Goal: Task Accomplishment & Management: Use online tool/utility

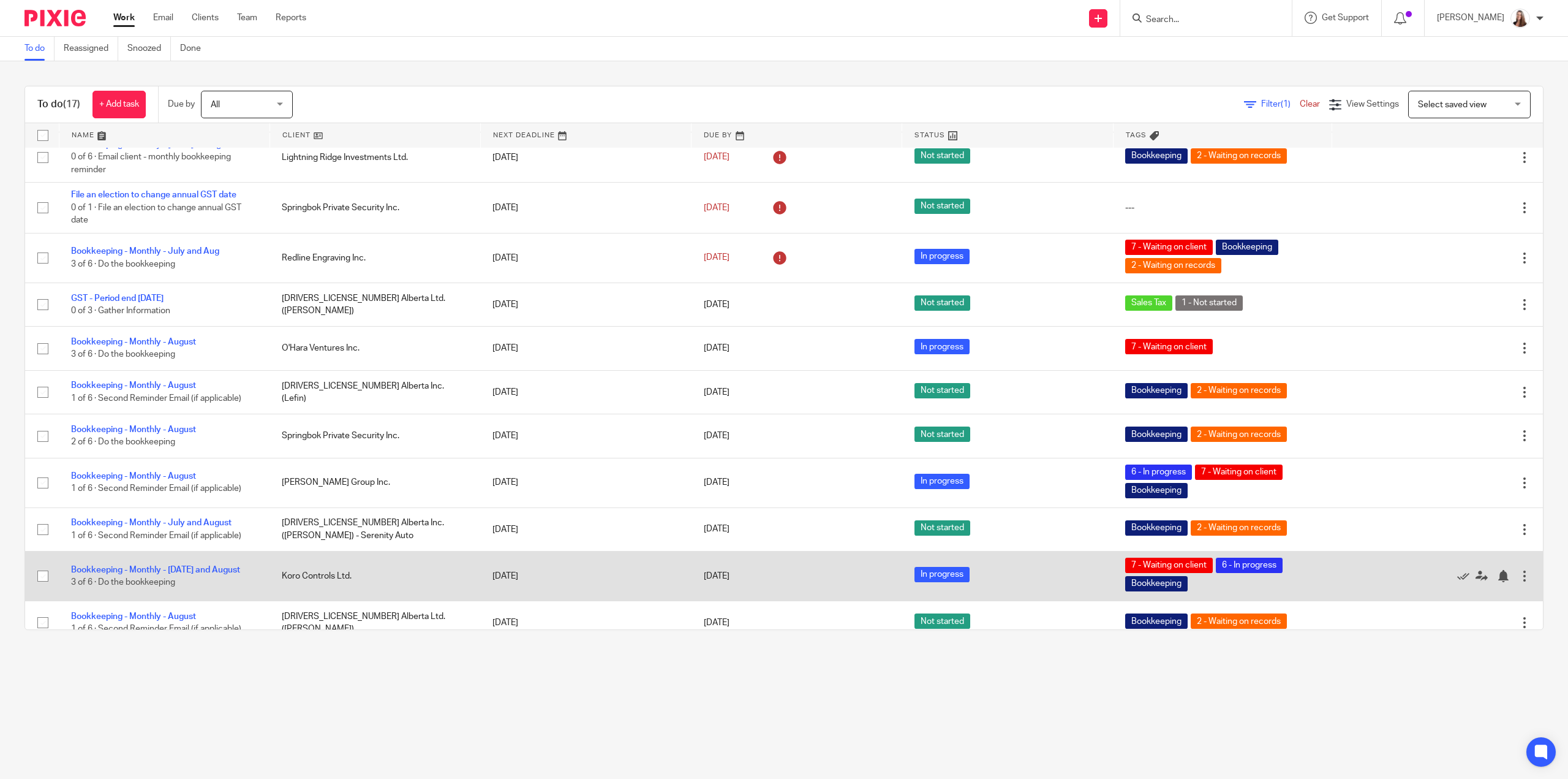
scroll to position [337, 0]
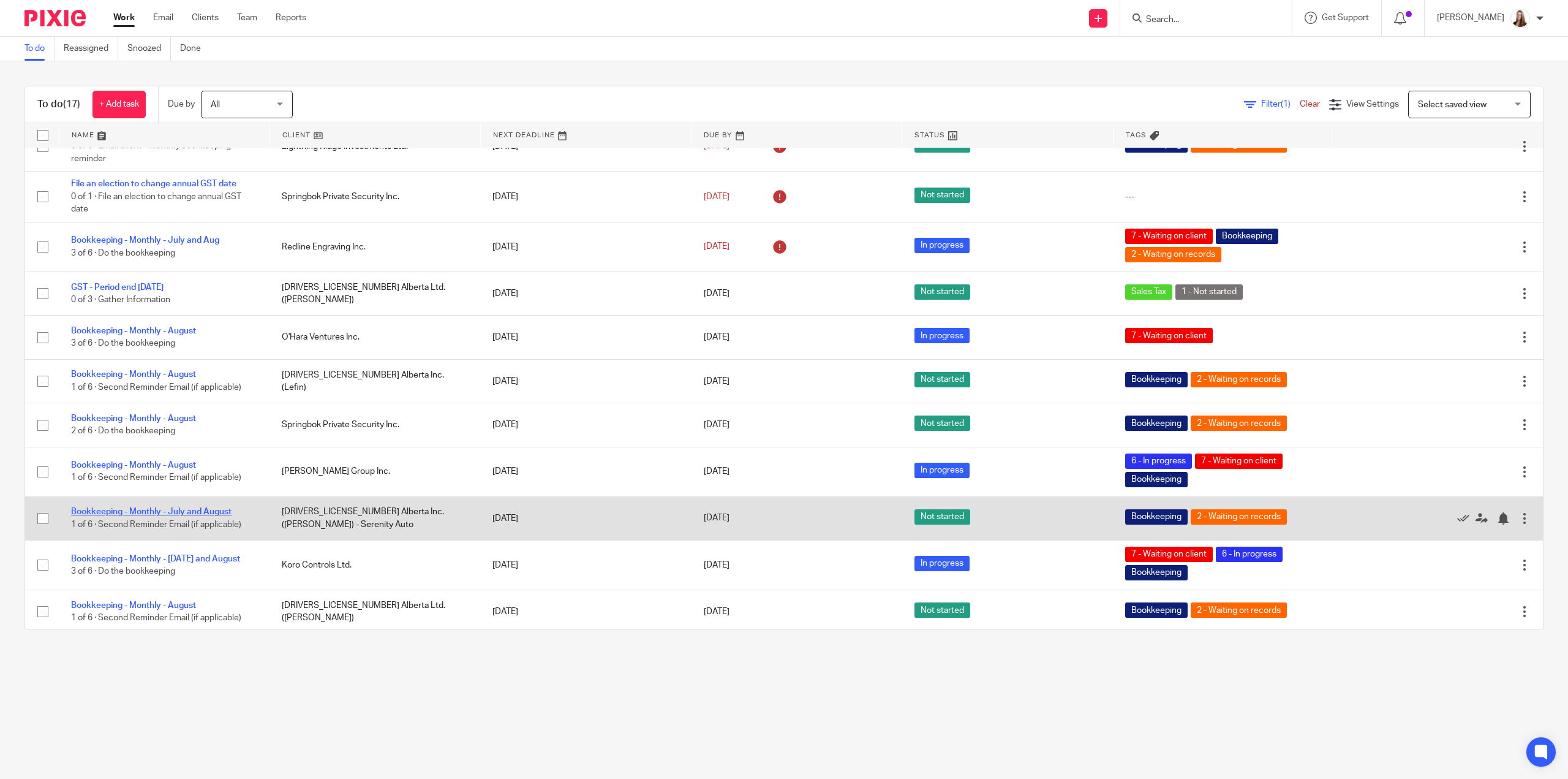
click at [171, 508] on link "Bookkeeping - Monthly - July and August" at bounding box center [151, 511] width 161 height 9
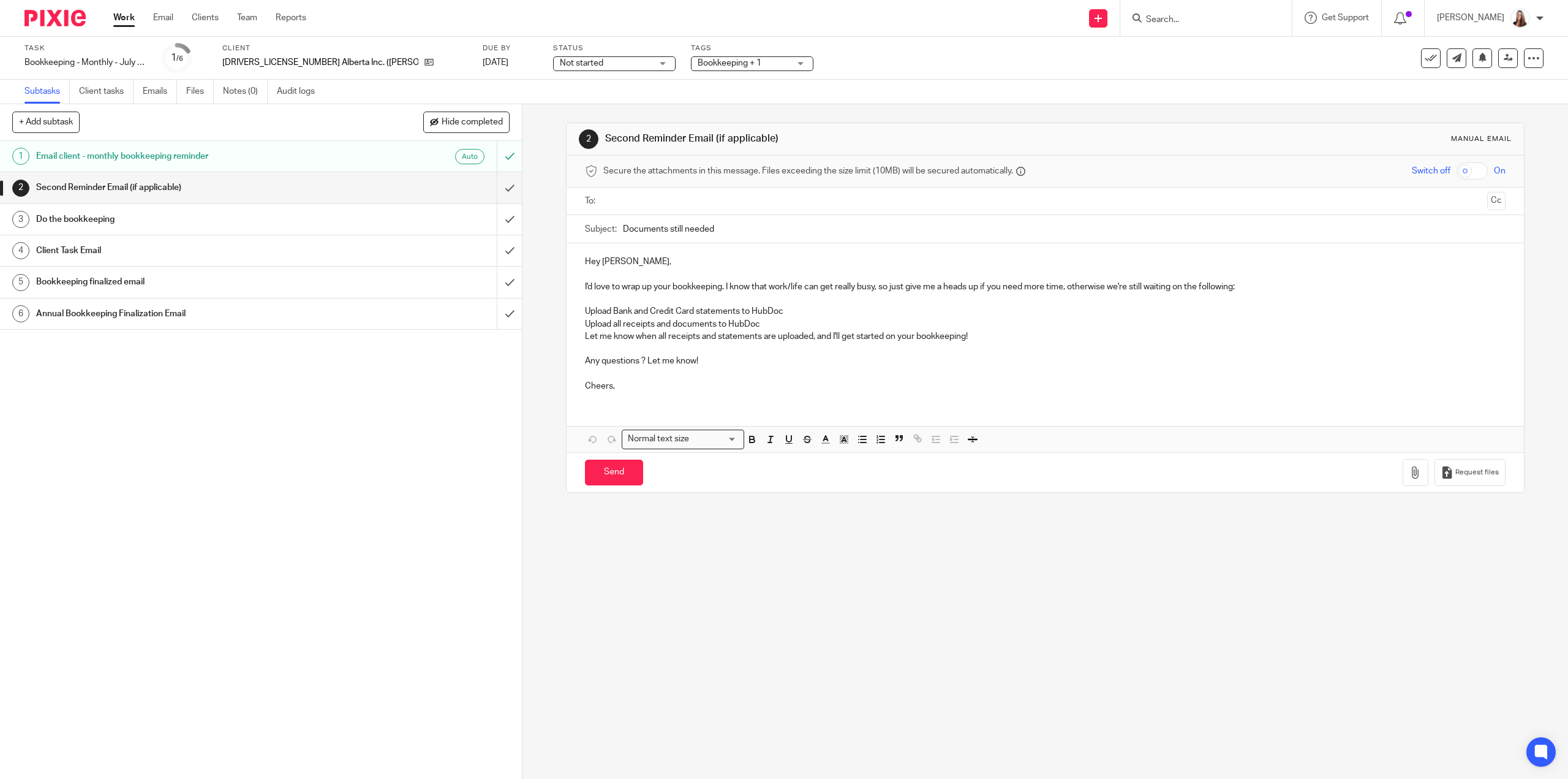
click at [605, 60] on span "Not started" at bounding box center [606, 63] width 92 height 13
click at [584, 109] on li "In progress" at bounding box center [567, 108] width 121 height 25
click at [698, 59] on span "Bookkeeping + 1" at bounding box center [729, 63] width 63 height 9
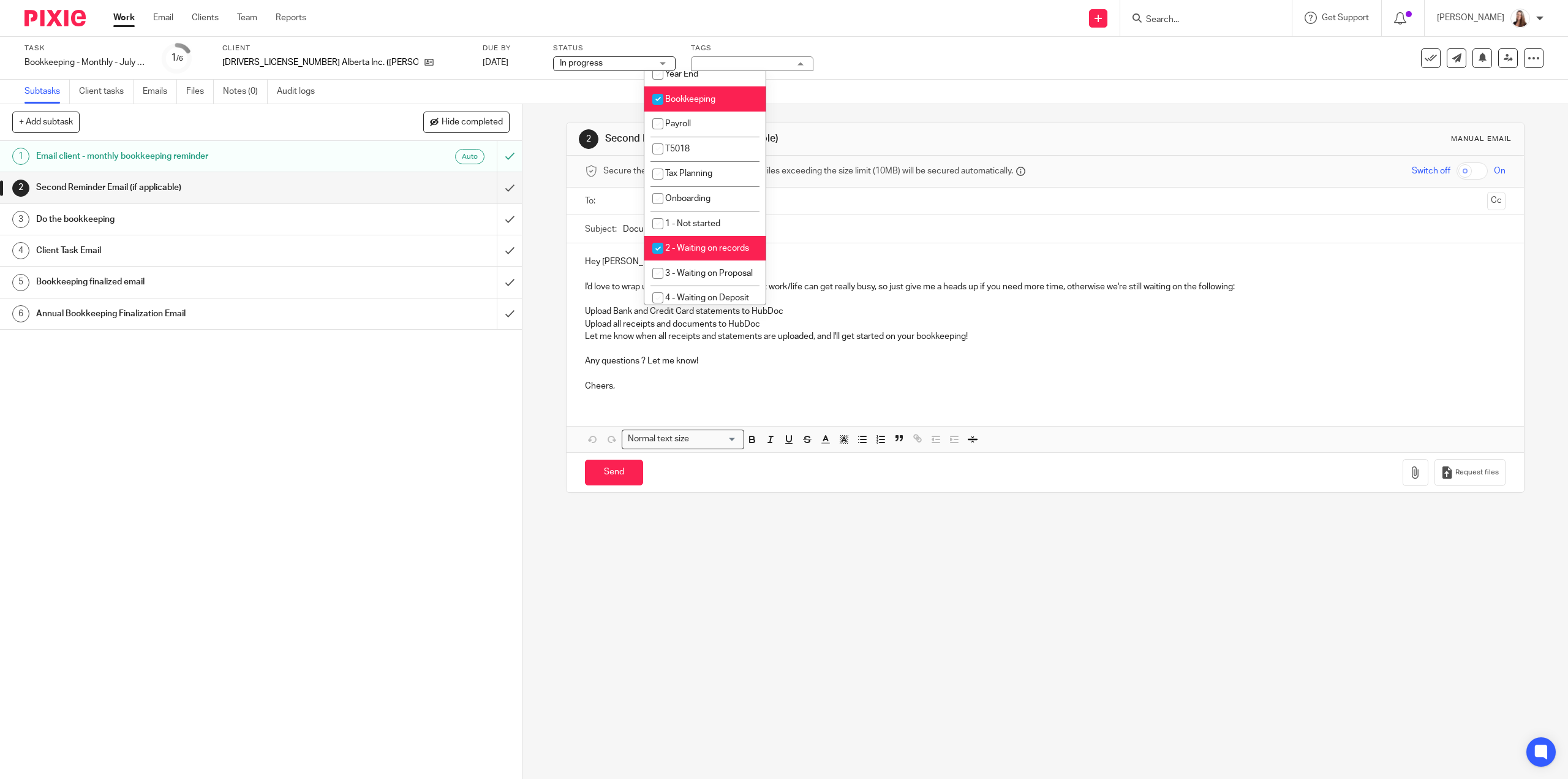
scroll to position [184, 0]
click at [659, 244] on input "checkbox" at bounding box center [658, 247] width 23 height 23
checkbox input "false"
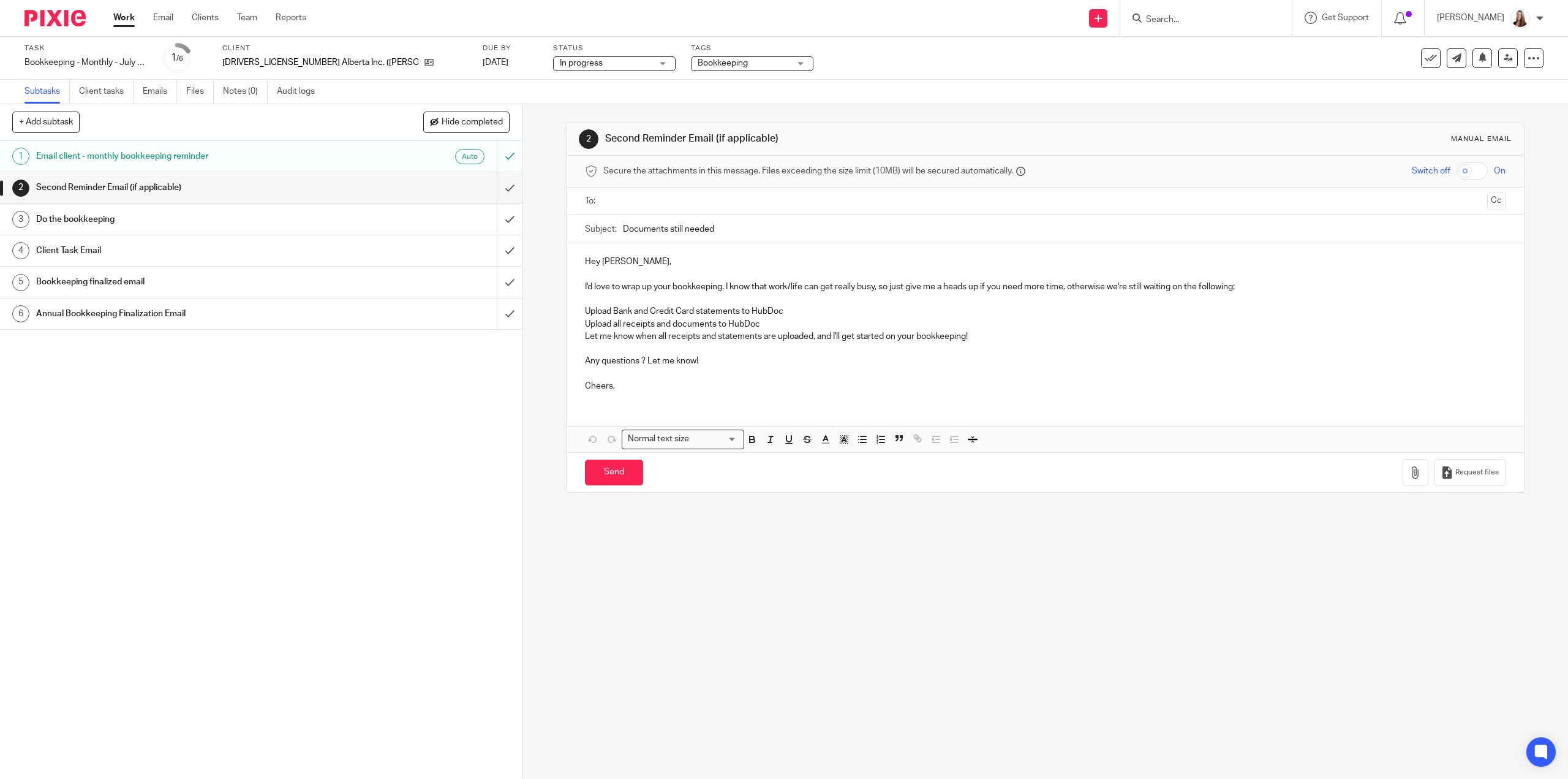
drag, startPoint x: 386, startPoint y: 436, endPoint x: 342, endPoint y: 296, distance: 146.8
click at [386, 431] on div "1 Email client - monthly bookkeeping reminder Auto 2 Second Reminder Email (if …" at bounding box center [261, 460] width 522 height 638
click at [130, 17] on link "Work" at bounding box center [124, 17] width 21 height 12
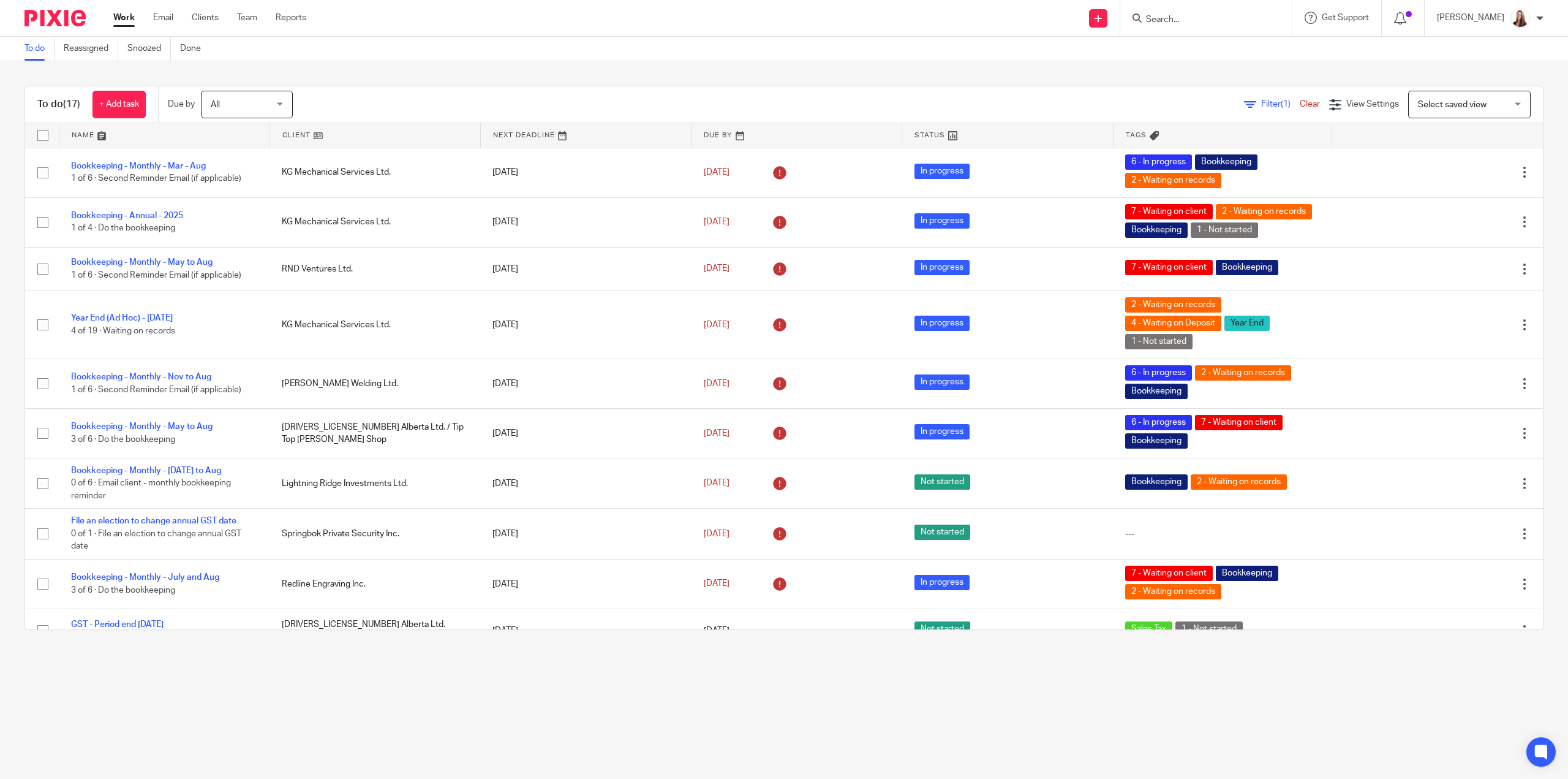
click at [297, 134] on link at bounding box center [375, 136] width 210 height 25
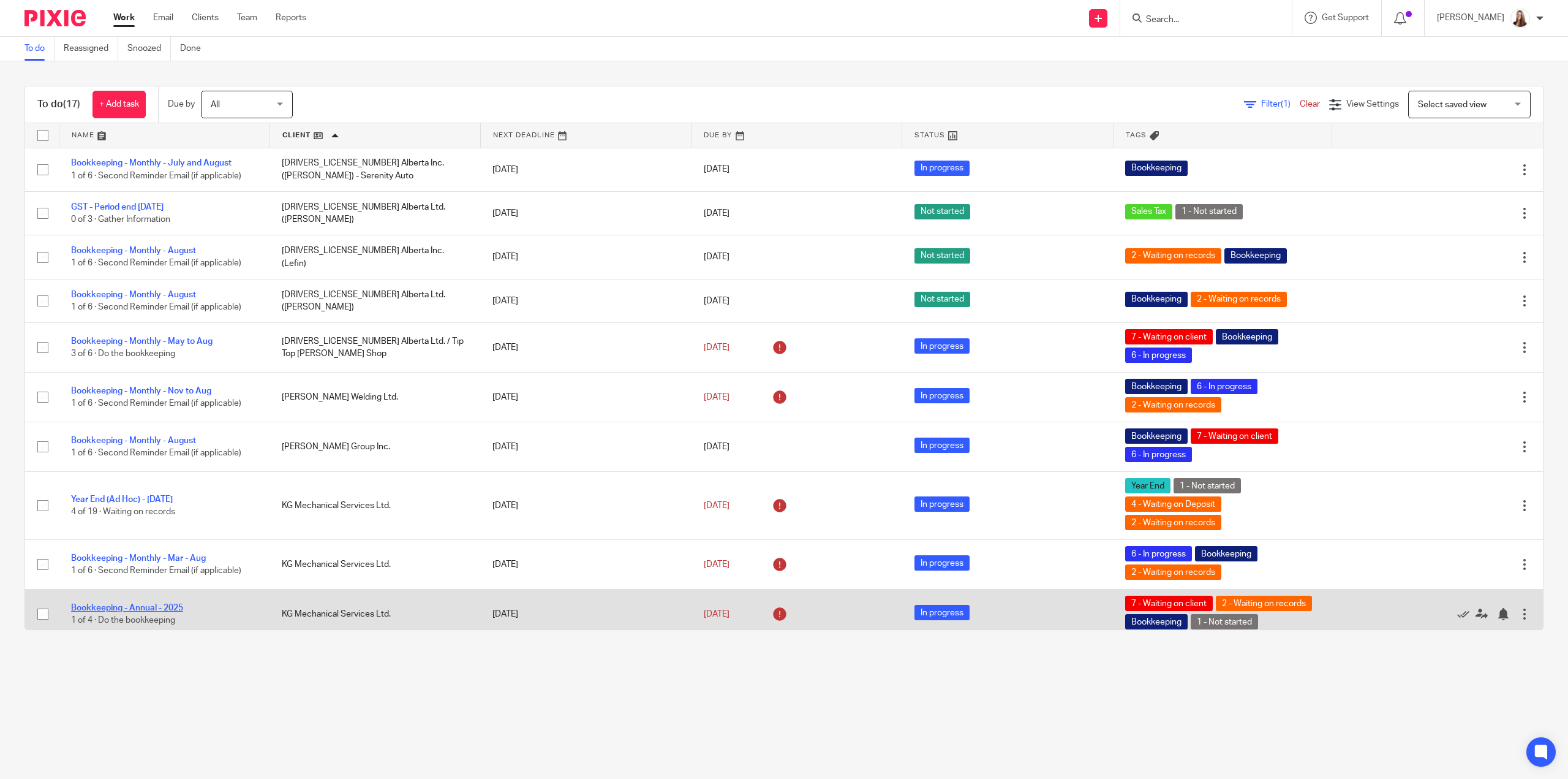
click at [153, 605] on link "Bookkeeping - Annual - 2025" at bounding box center [127, 607] width 112 height 9
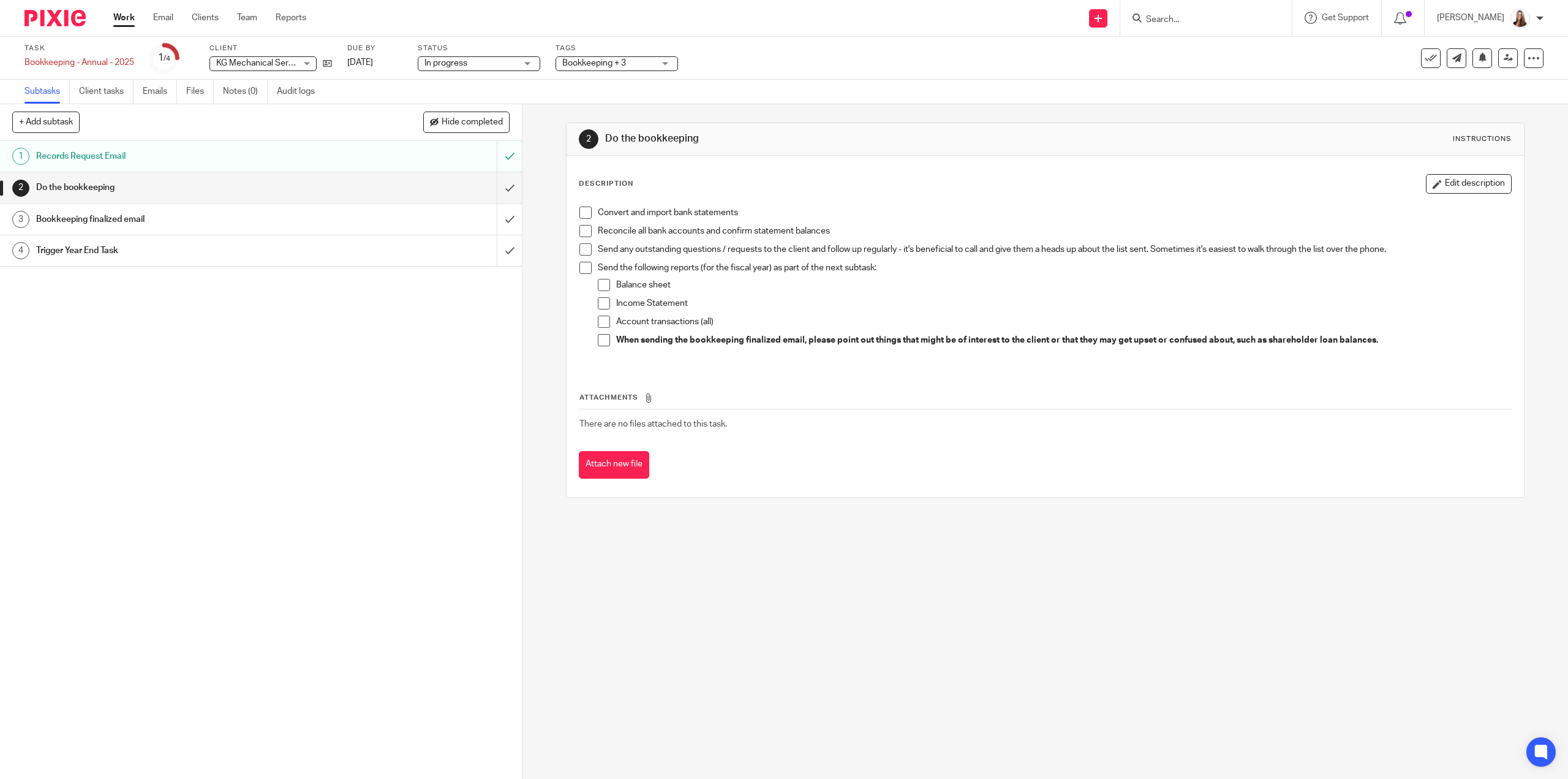
click at [580, 216] on span at bounding box center [586, 212] width 12 height 12
click at [586, 228] on span at bounding box center [586, 231] width 12 height 12
click at [582, 250] on span at bounding box center [586, 250] width 12 height 12
click at [580, 265] on span at bounding box center [586, 268] width 12 height 12
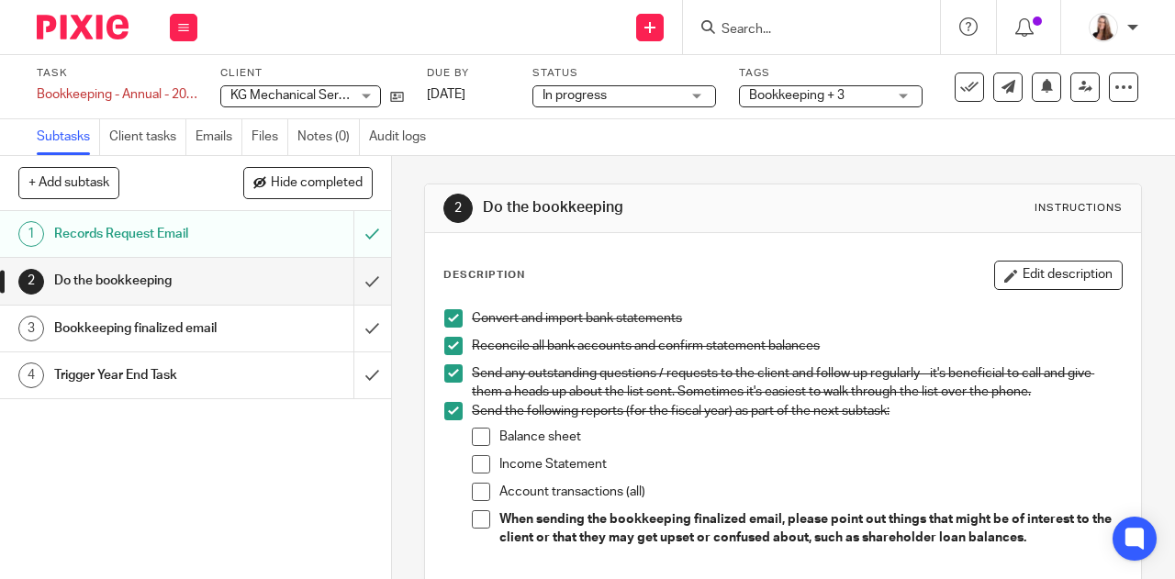
click at [480, 435] on span at bounding box center [481, 437] width 18 height 18
click at [475, 470] on span at bounding box center [481, 464] width 18 height 18
click at [477, 490] on span at bounding box center [481, 492] width 18 height 18
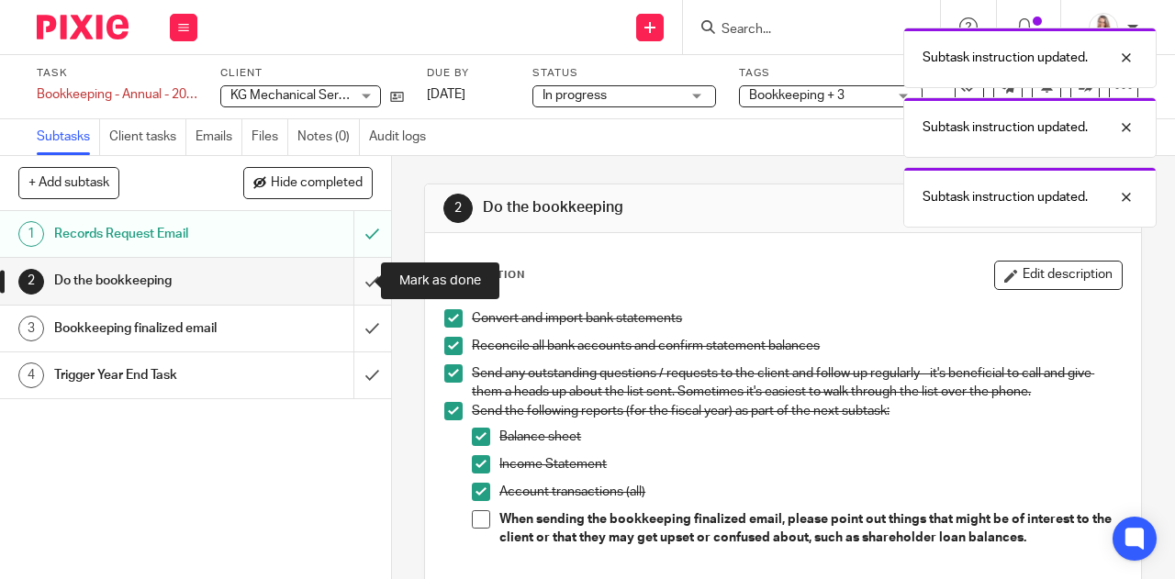
click at [360, 284] on input "submit" at bounding box center [195, 281] width 391 height 46
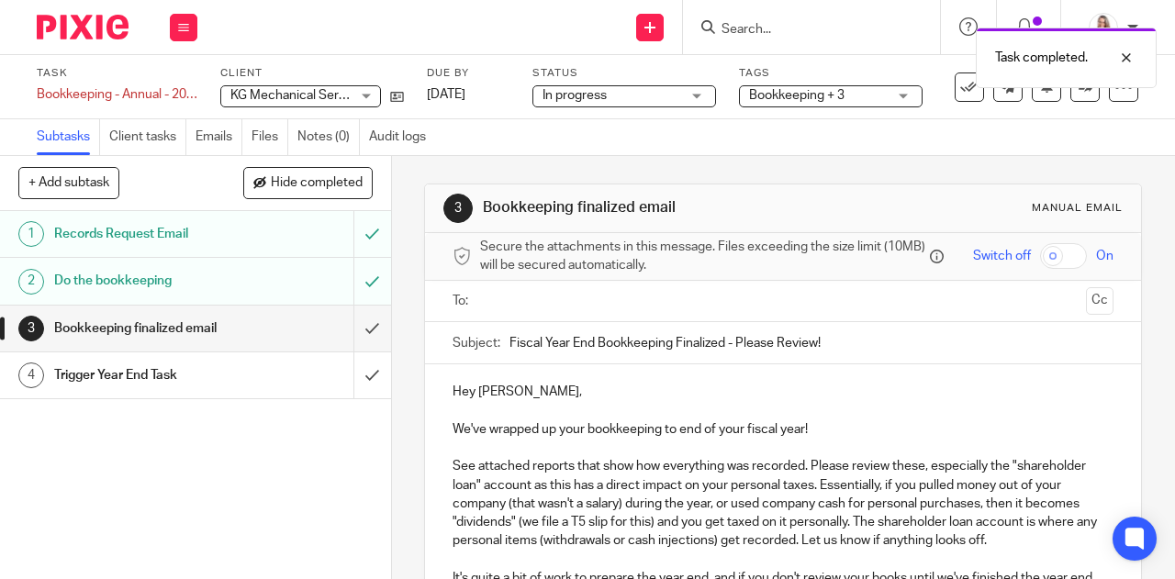
click at [510, 344] on input "Fiscal Year End Bookkeeping Finalized - Please Review!" at bounding box center [812, 342] width 604 height 41
click at [503, 348] on div "Subject: 2025 Fiscal Year End Bookkeeping Finalized - Please Review!" at bounding box center [783, 342] width 661 height 41
click at [510, 348] on input "2025 Fiscal Year End Bookkeeping Finalized - Please Review!" at bounding box center [812, 342] width 604 height 41
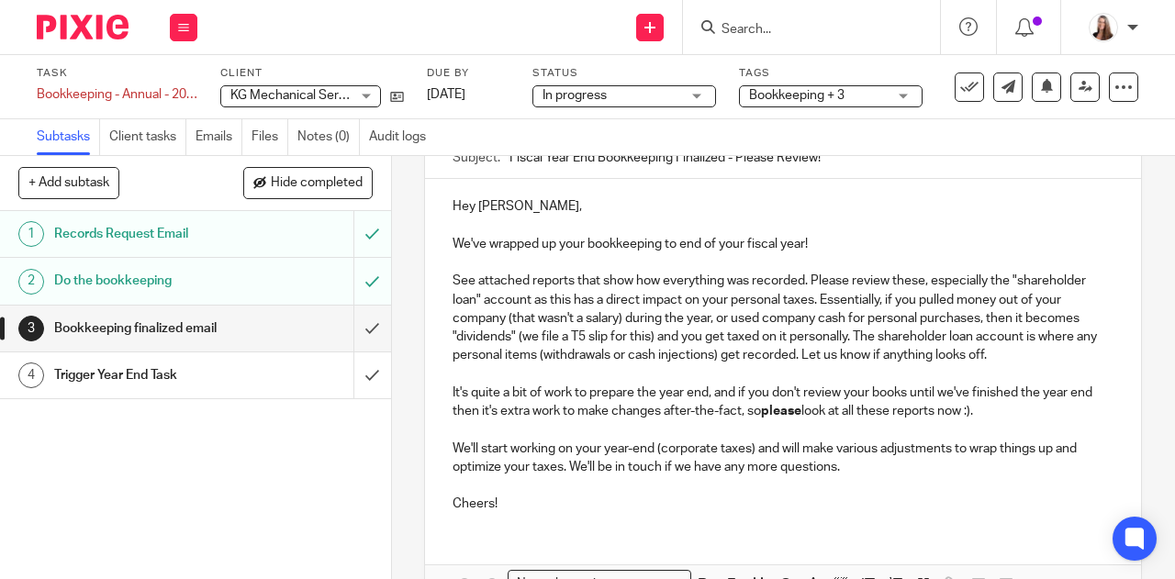
scroll to position [275, 0]
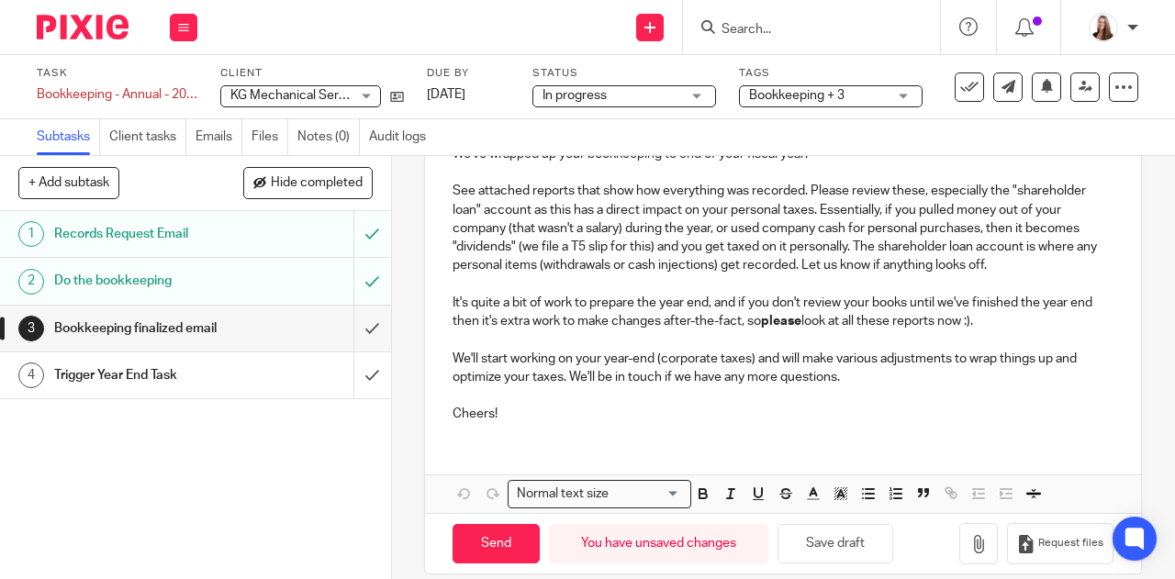
type input "Fiscal Year End Bookkeeping Finalized - Please Review!"
click at [1135, 308] on div "3 Bookkeeping finalized email Manual email Secure the attachments in this messa…" at bounding box center [783, 367] width 783 height 423
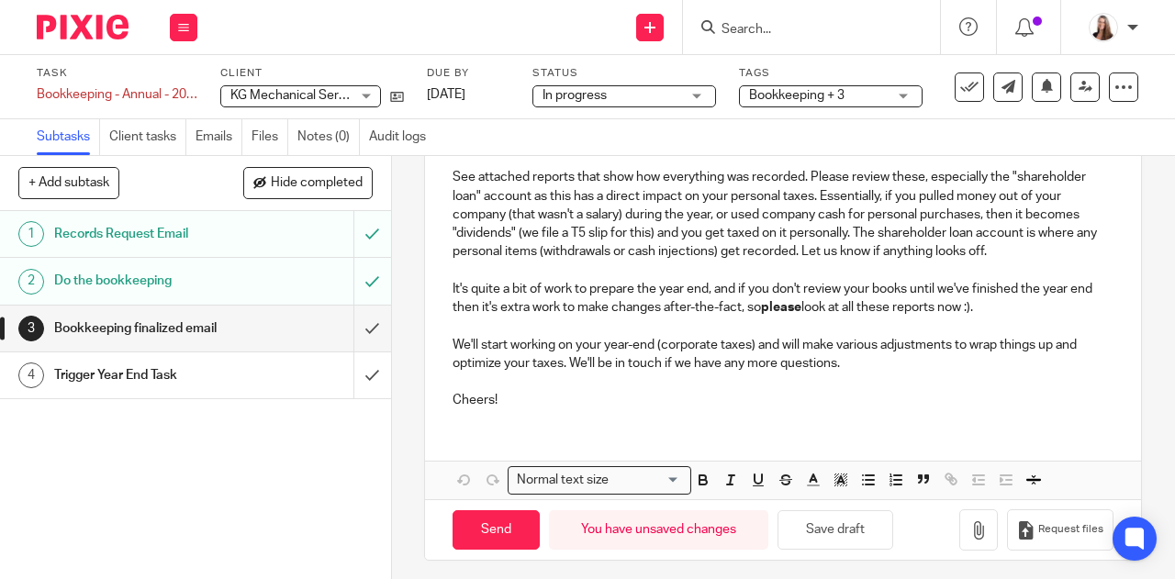
scroll to position [301, 0]
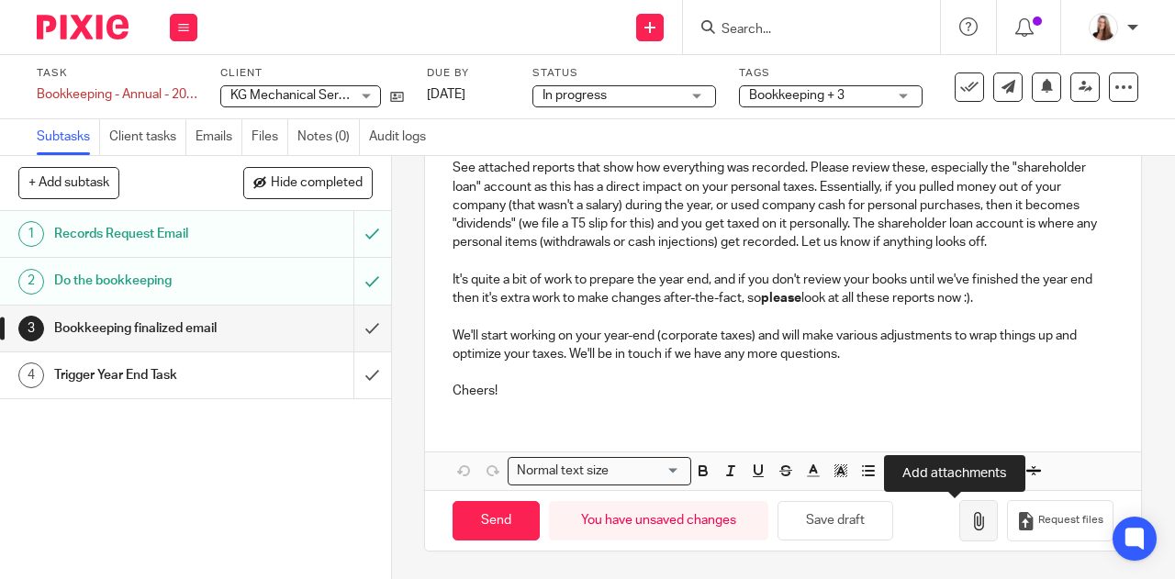
click at [970, 529] on icon "button" at bounding box center [979, 521] width 18 height 18
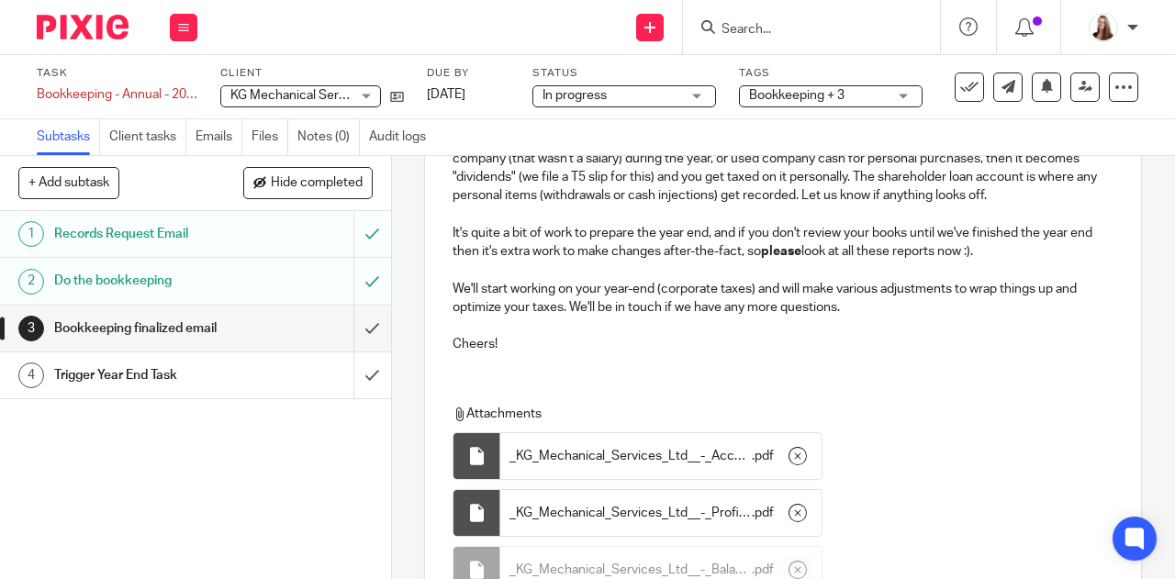
scroll to position [165, 0]
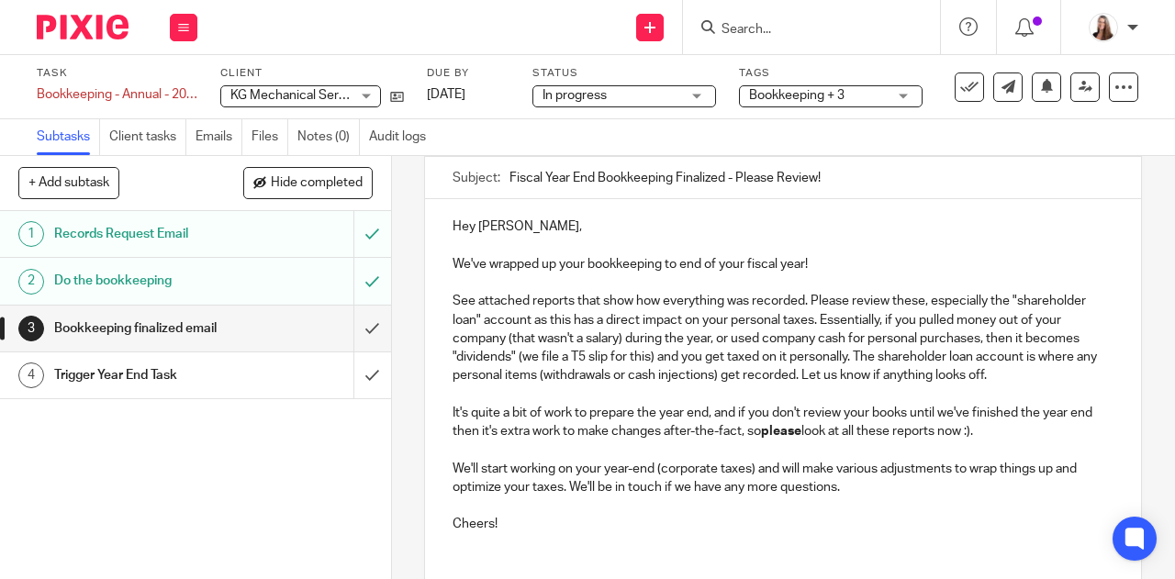
click at [802, 271] on p "We've wrapped up your bookkeeping to end of your fiscal year!" at bounding box center [783, 264] width 661 height 18
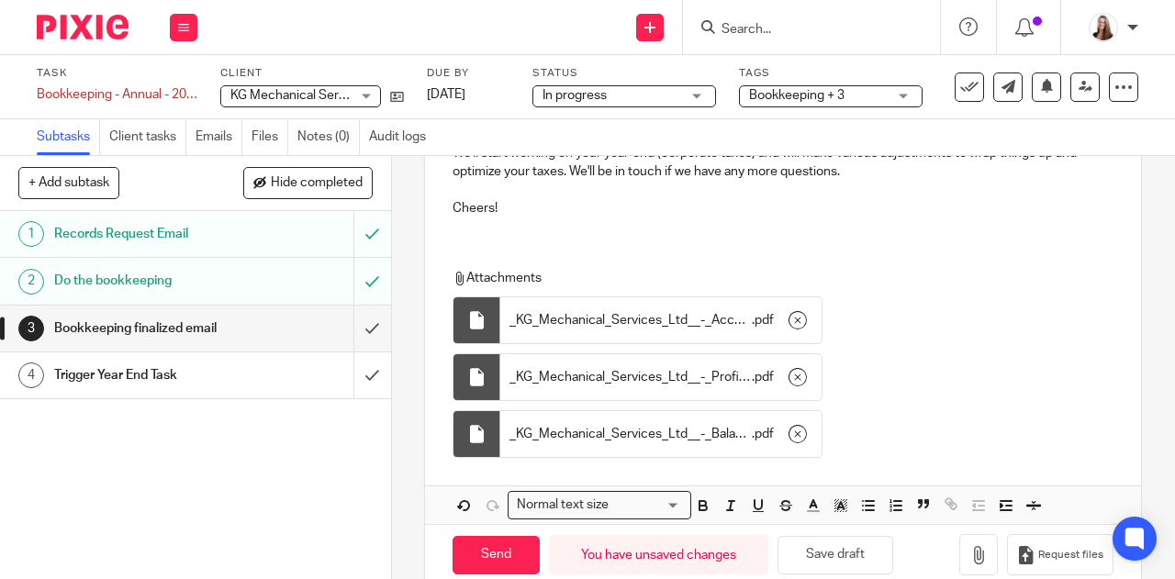
scroll to position [518, 0]
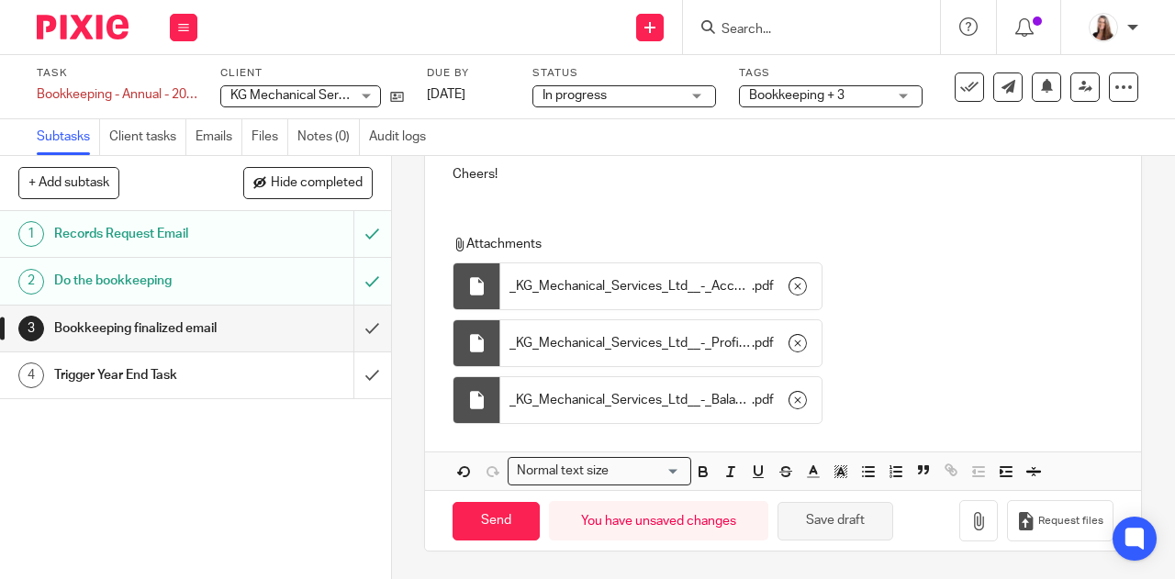
click at [869, 522] on button "Save draft" at bounding box center [836, 521] width 116 height 39
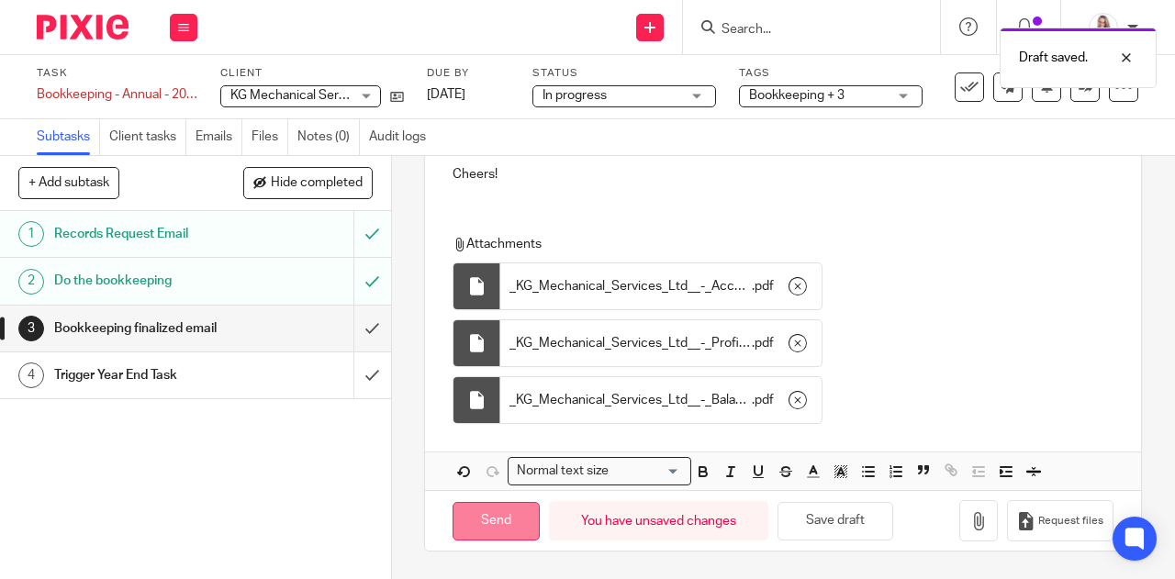
click at [480, 522] on input "Send" at bounding box center [496, 521] width 87 height 39
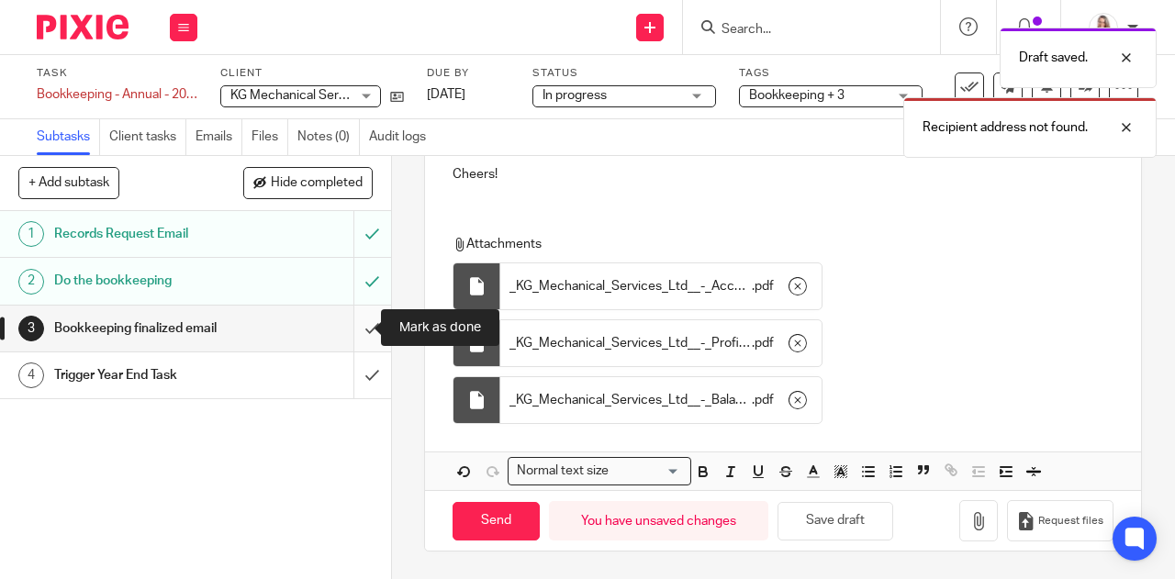
click at [362, 328] on input "submit" at bounding box center [195, 329] width 391 height 46
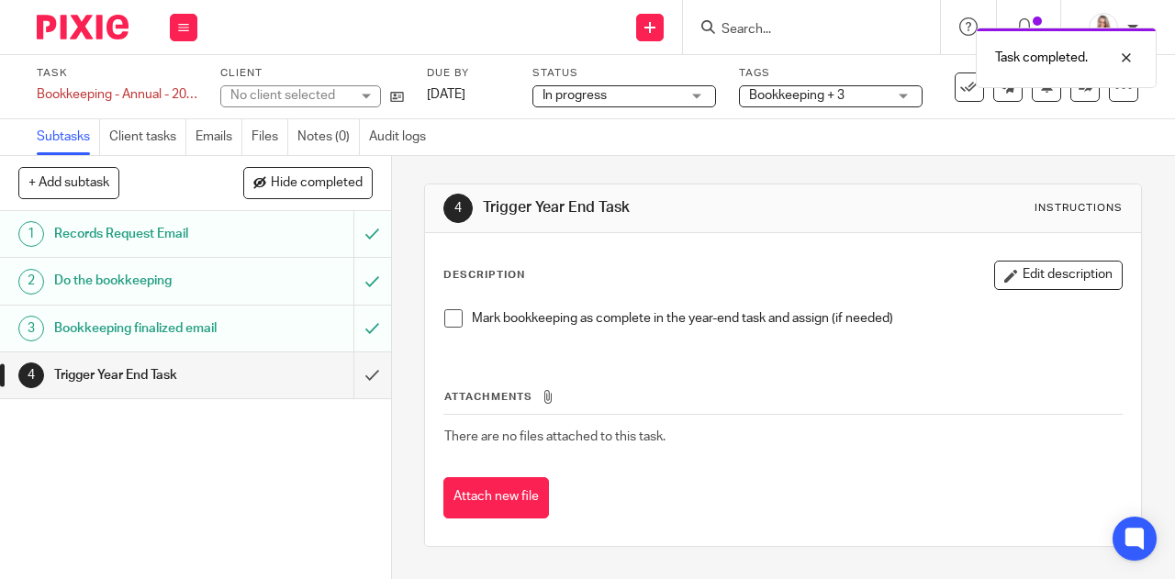
click at [446, 320] on span at bounding box center [453, 318] width 18 height 18
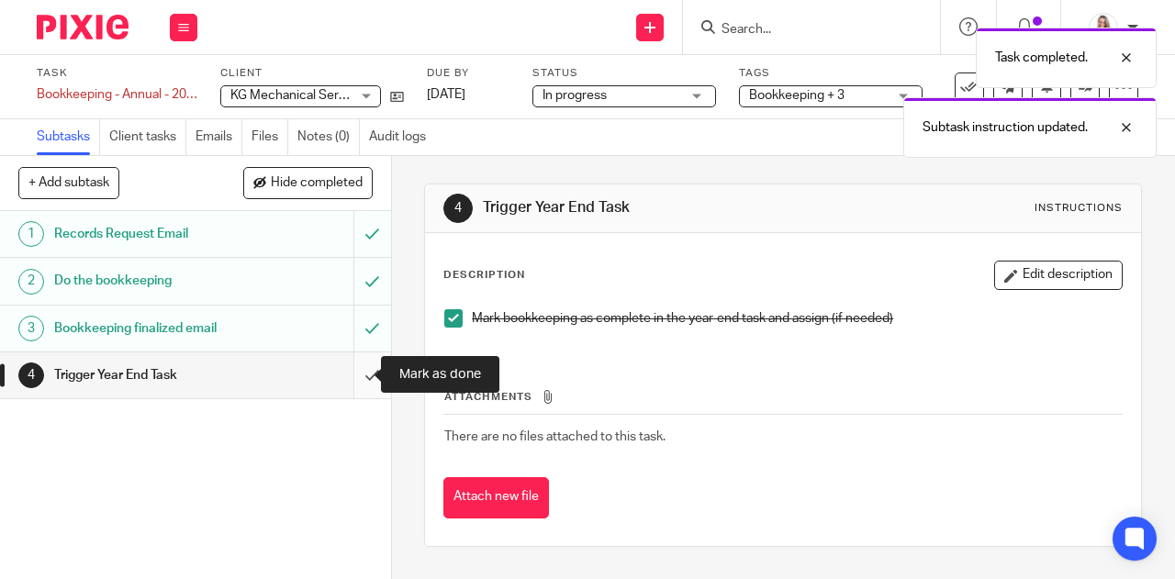
click at [356, 376] on input "submit" at bounding box center [195, 376] width 391 height 46
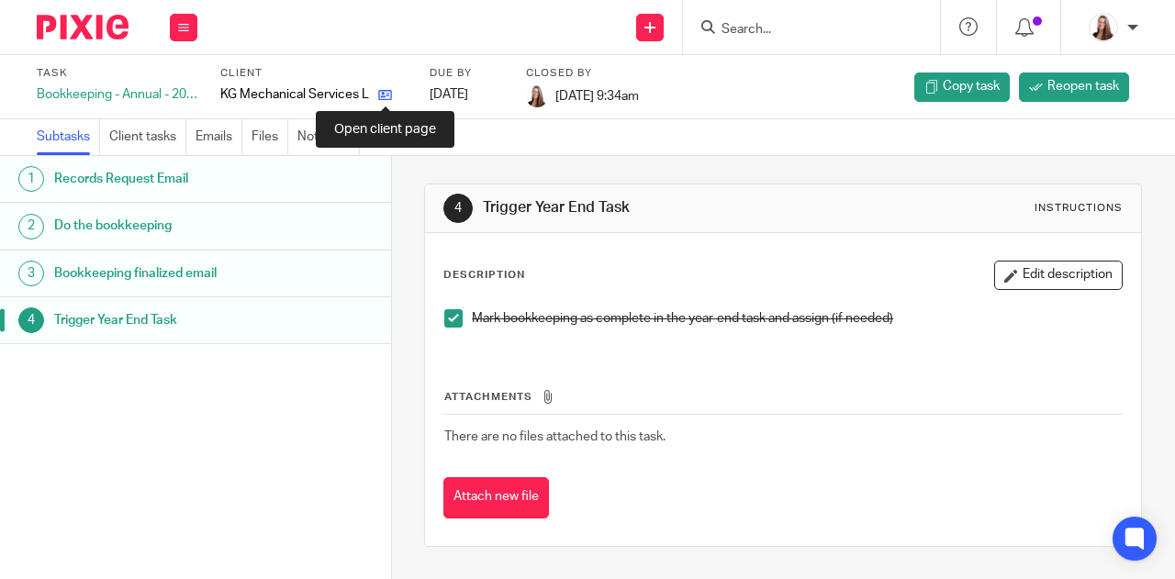
click at [382, 95] on icon at bounding box center [385, 95] width 14 height 14
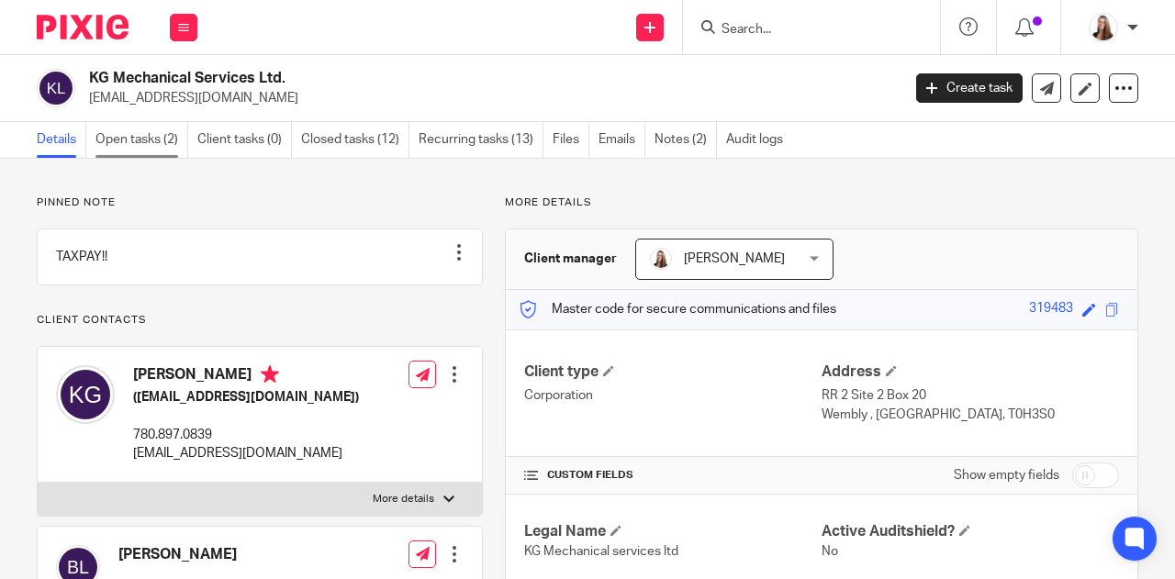
click at [149, 140] on link "Open tasks (2)" at bounding box center [141, 140] width 93 height 36
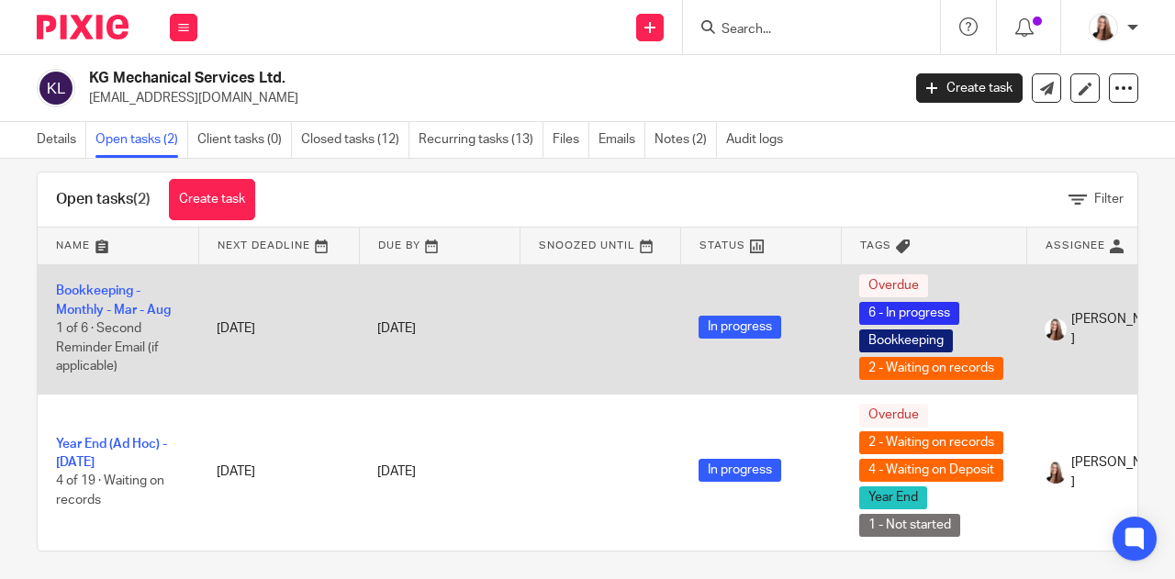
scroll to position [45, 0]
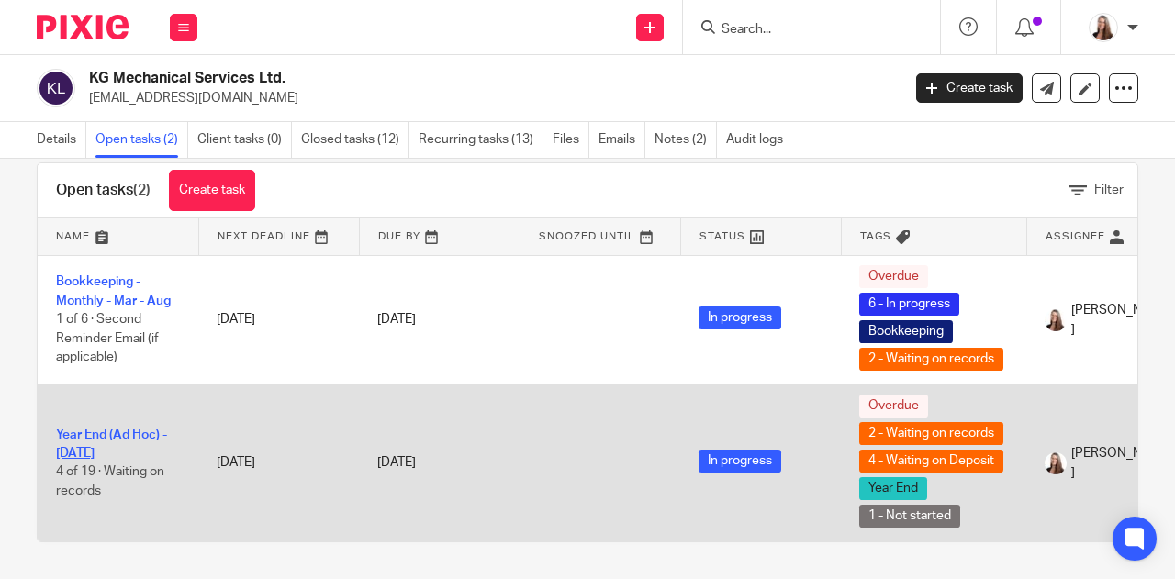
click at [69, 429] on link "Year End (Ad Hoc) - [DATE]" at bounding box center [111, 444] width 111 height 31
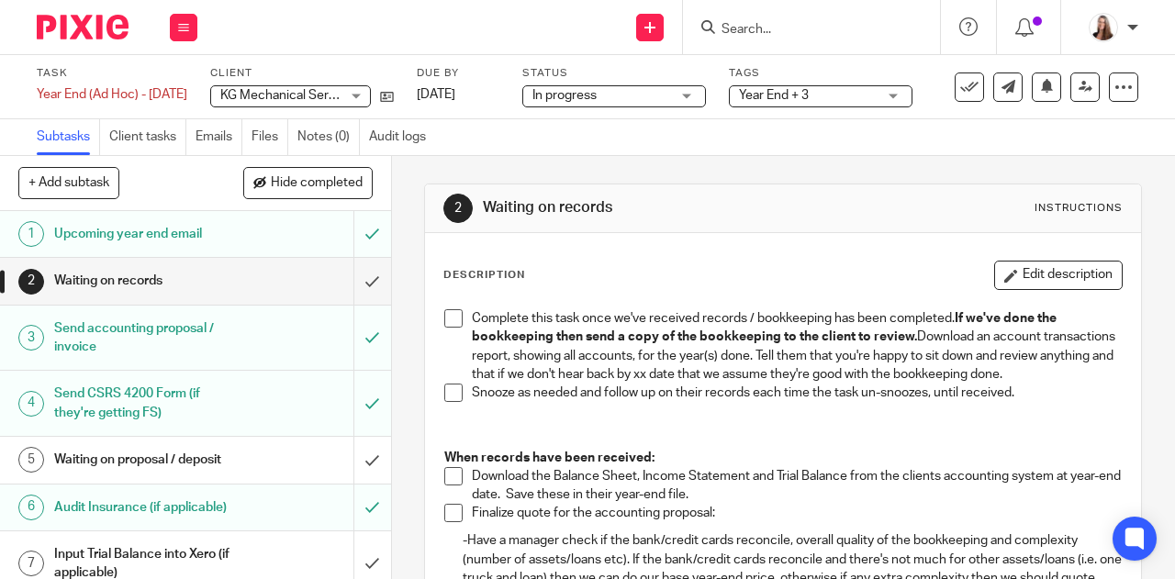
click at [274, 287] on div "Waiting on records" at bounding box center [194, 281] width 281 height 28
click at [444, 318] on span at bounding box center [453, 318] width 18 height 18
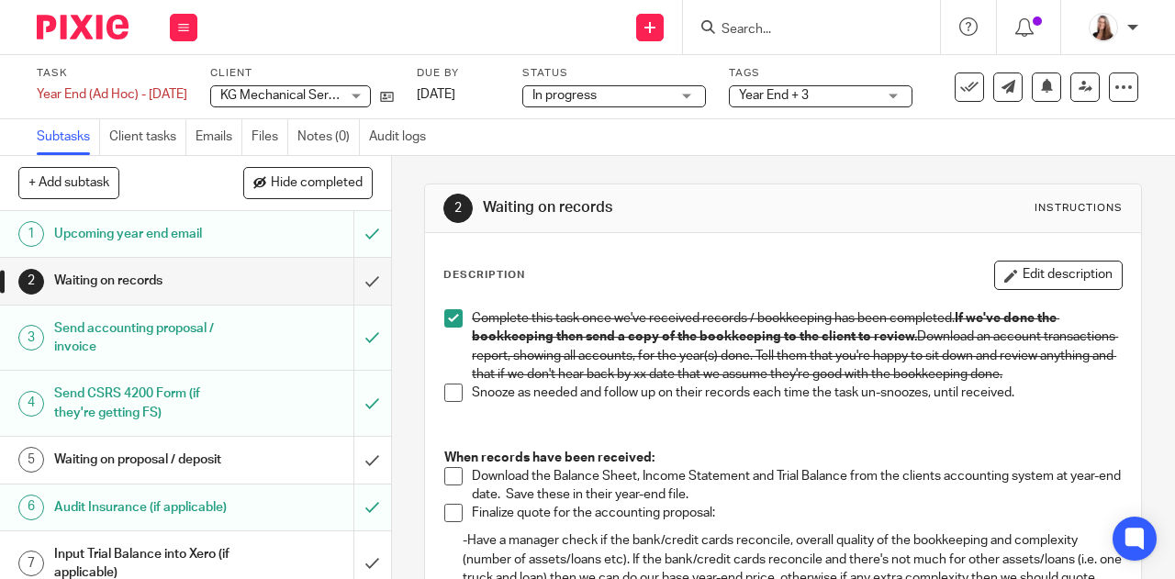
click at [447, 402] on span at bounding box center [453, 393] width 18 height 18
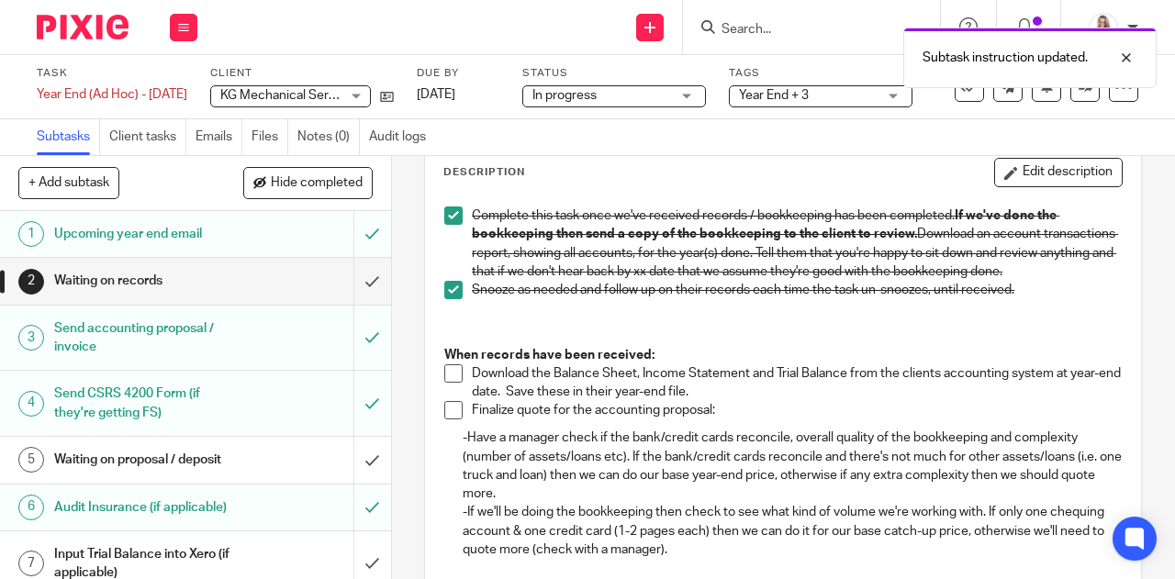
scroll to position [184, 0]
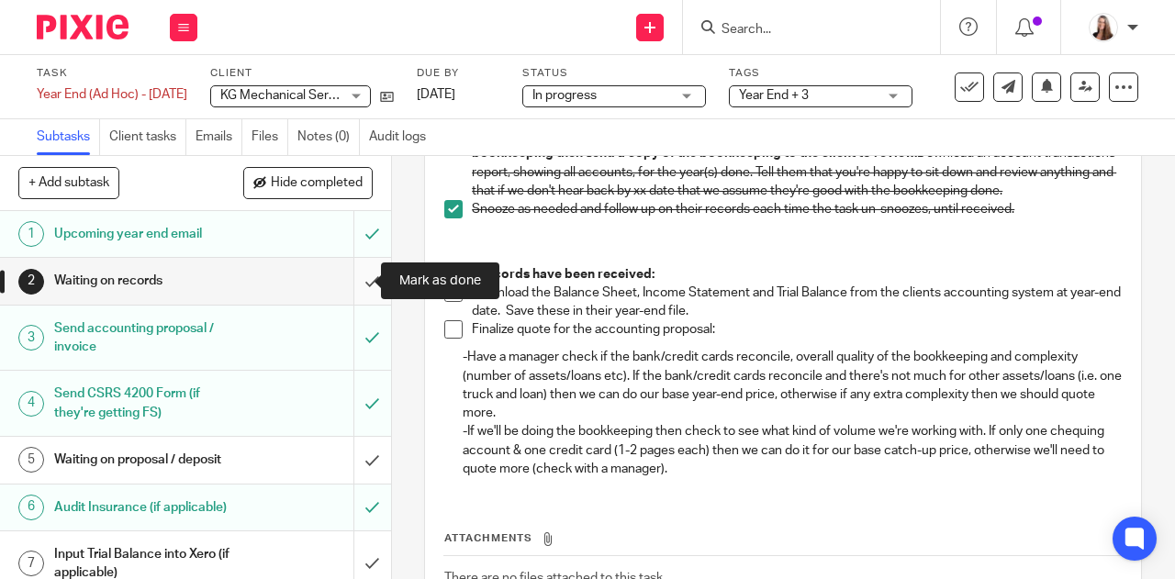
click at [353, 274] on input "submit" at bounding box center [195, 281] width 391 height 46
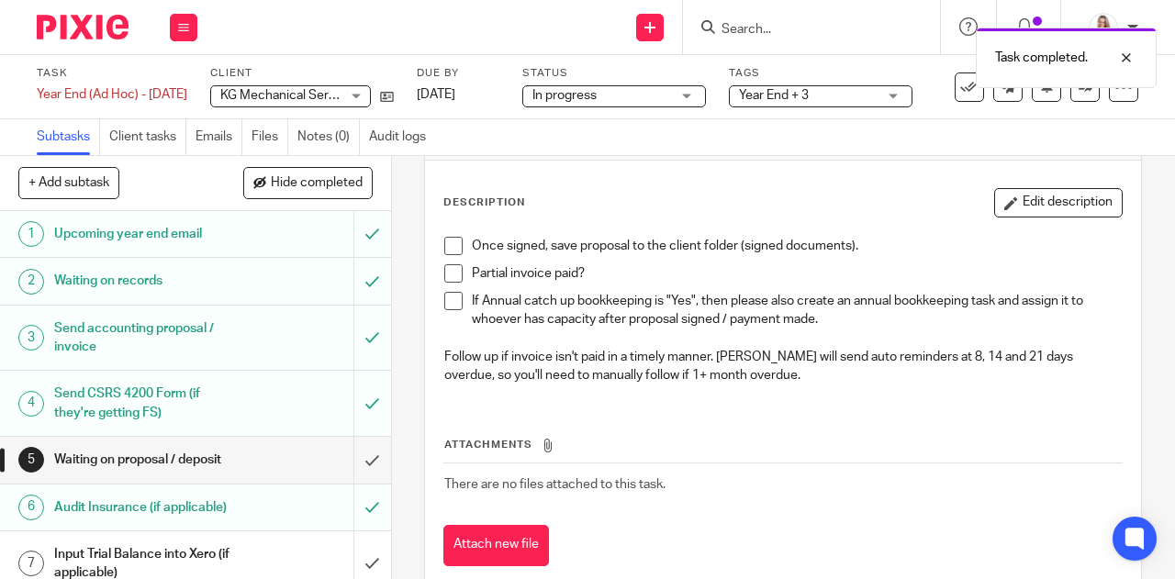
scroll to position [114, 0]
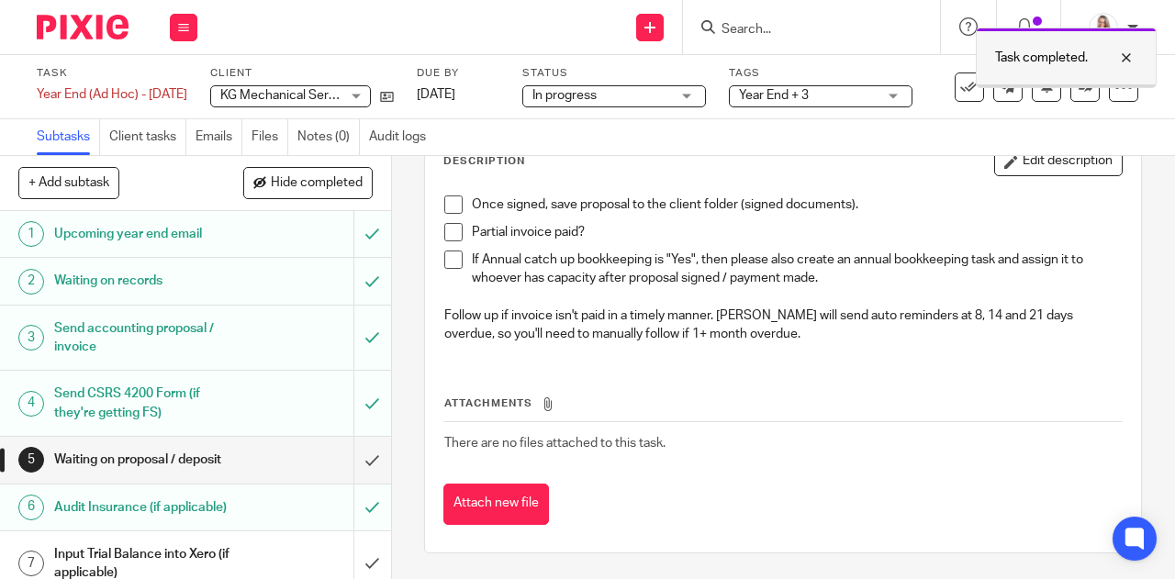
click at [1129, 54] on div at bounding box center [1113, 58] width 50 height 22
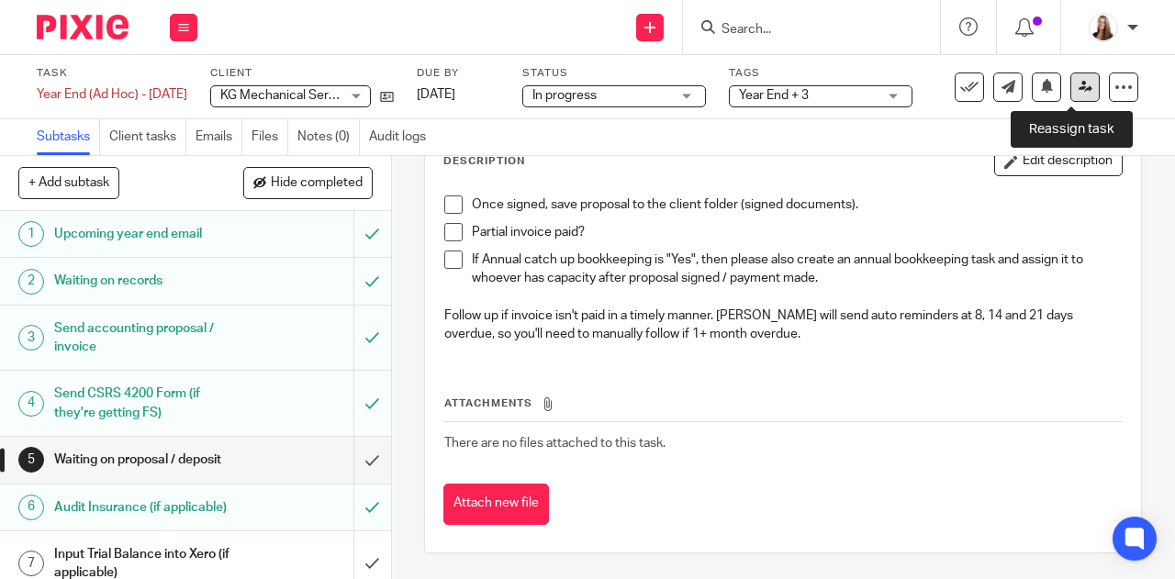
click at [1079, 91] on icon at bounding box center [1086, 87] width 14 height 14
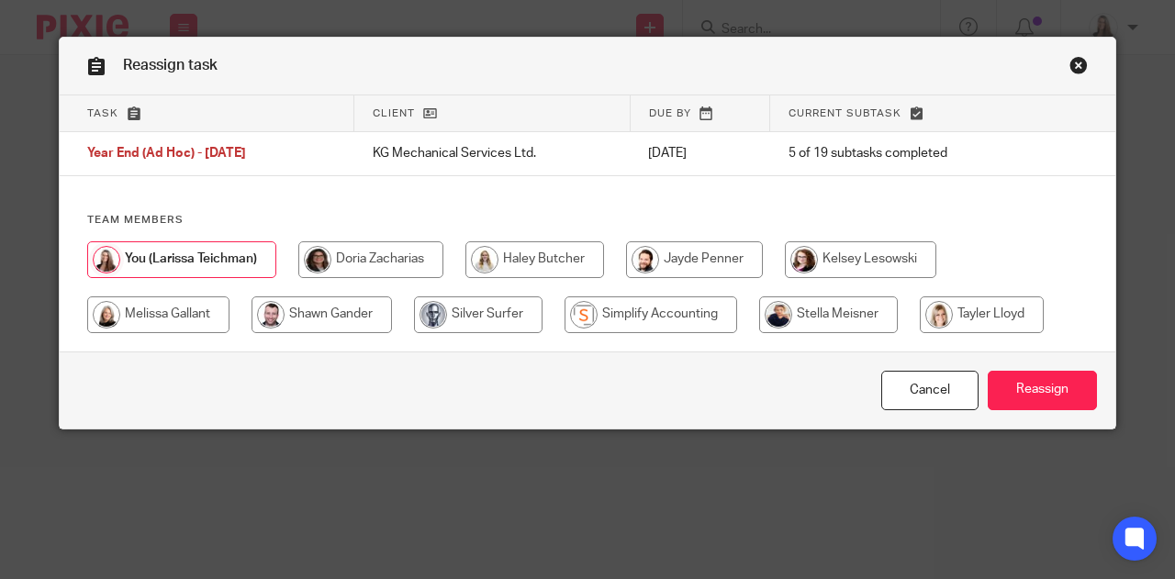
click at [956, 315] on input "radio" at bounding box center [982, 315] width 124 height 37
radio input "true"
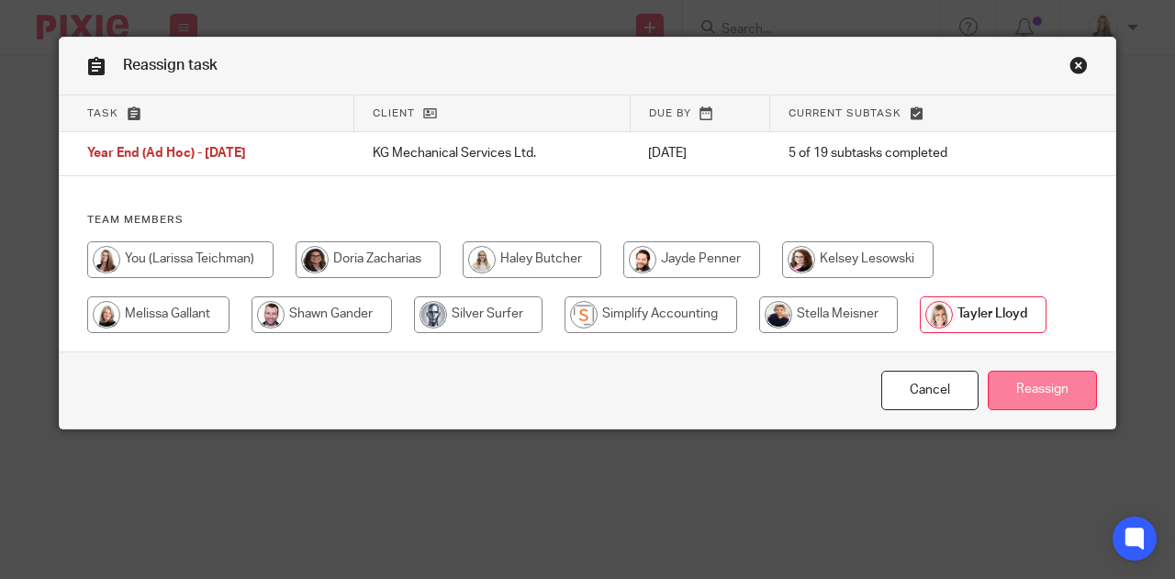
click at [1025, 386] on input "Reassign" at bounding box center [1042, 390] width 109 height 39
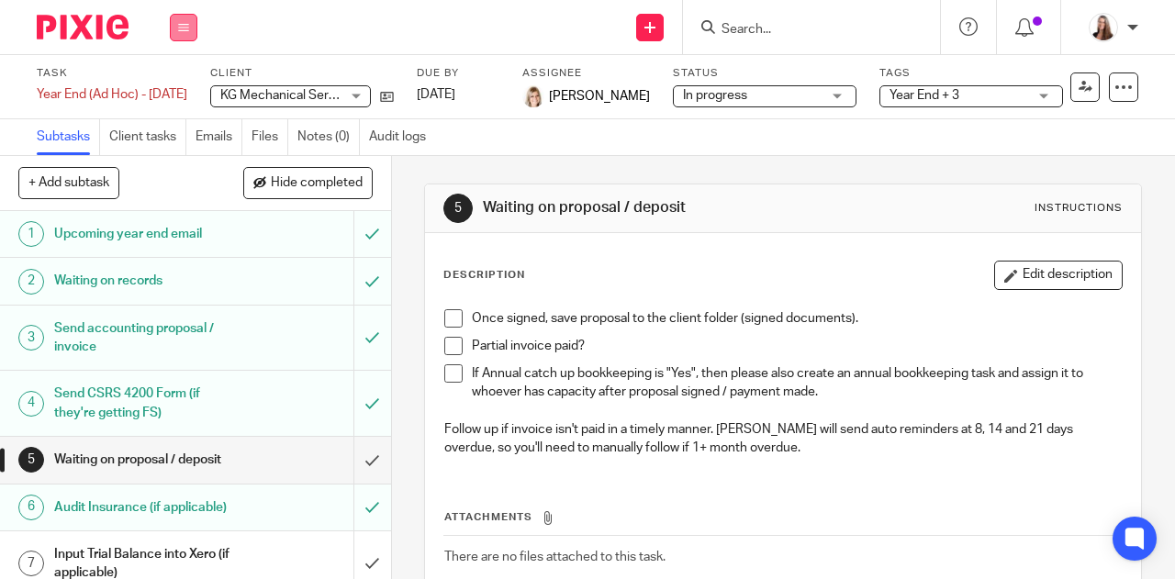
click at [189, 31] on button at bounding box center [184, 28] width 28 height 28
click at [181, 82] on link "Work" at bounding box center [175, 85] width 32 height 13
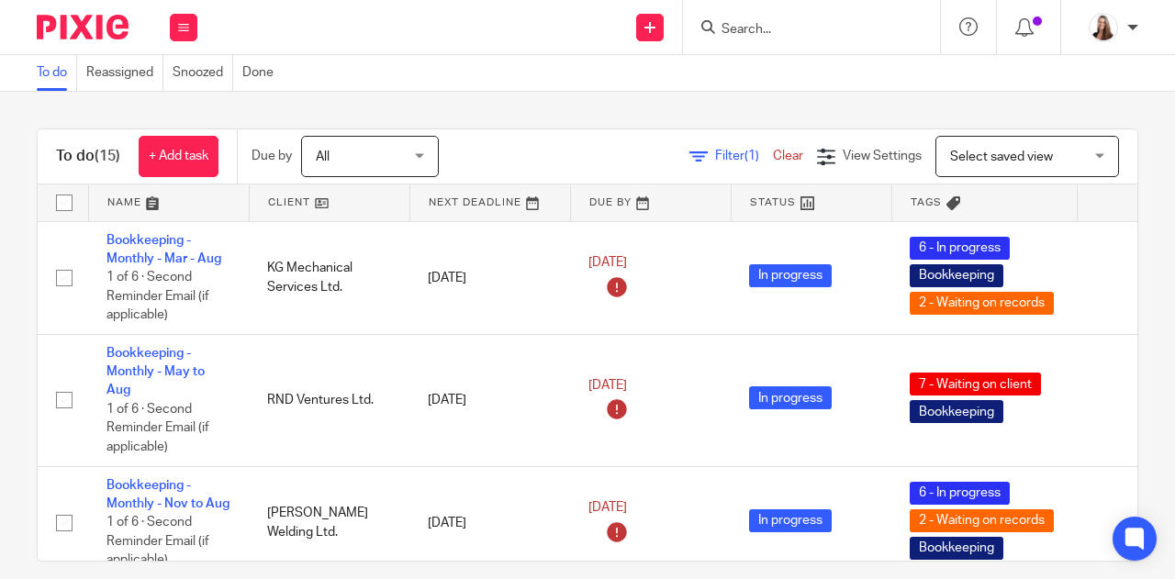
click at [134, 206] on link at bounding box center [169, 203] width 160 height 37
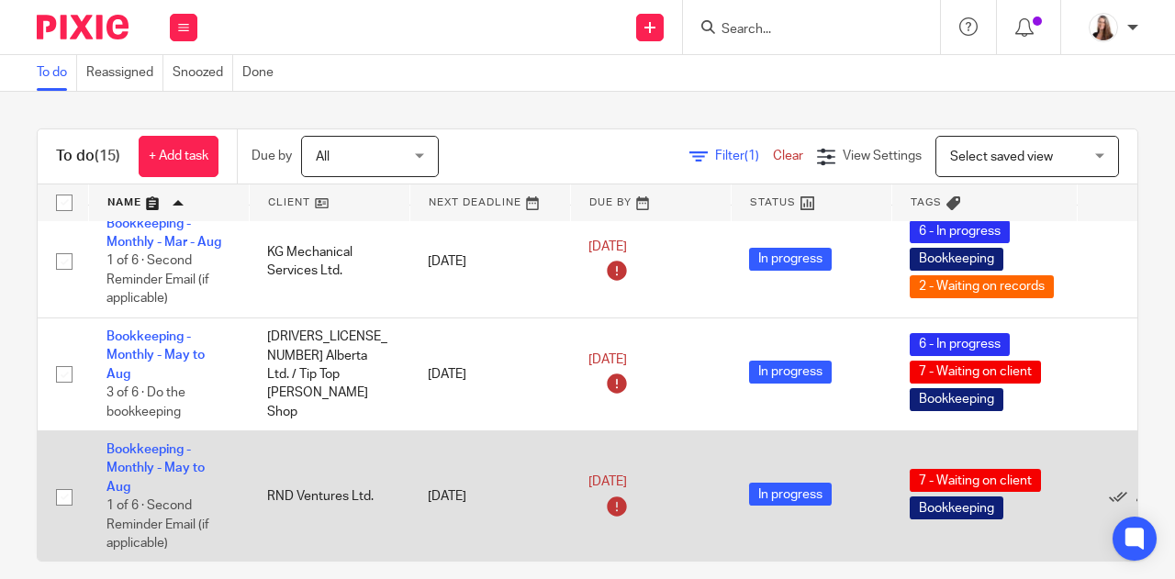
scroll to position [1010, 0]
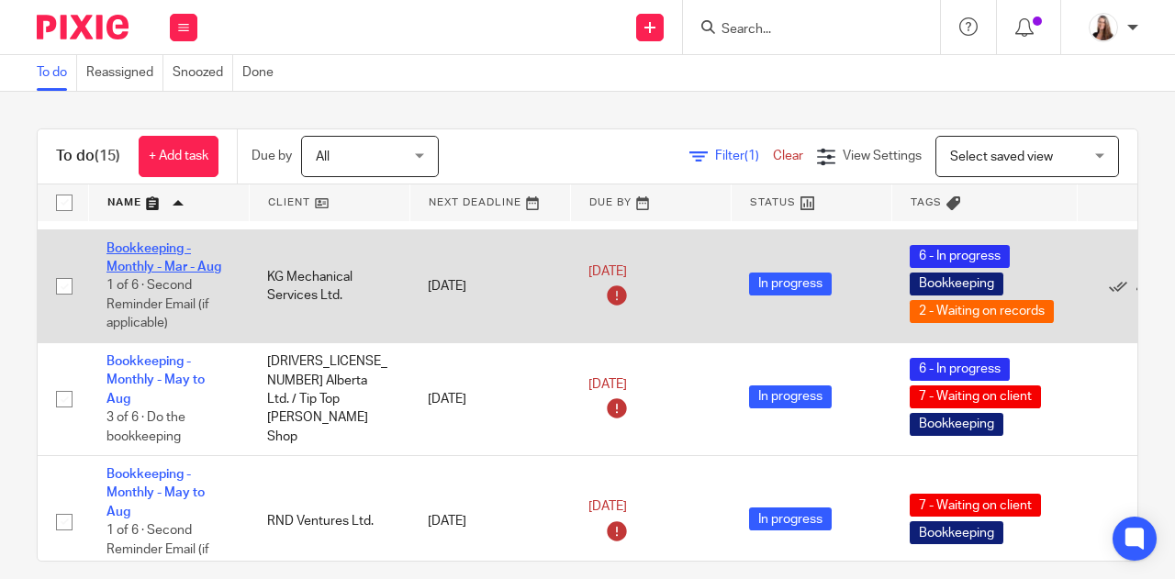
click at [191, 265] on link "Bookkeeping - Monthly - Mar - Aug" at bounding box center [164, 257] width 115 height 31
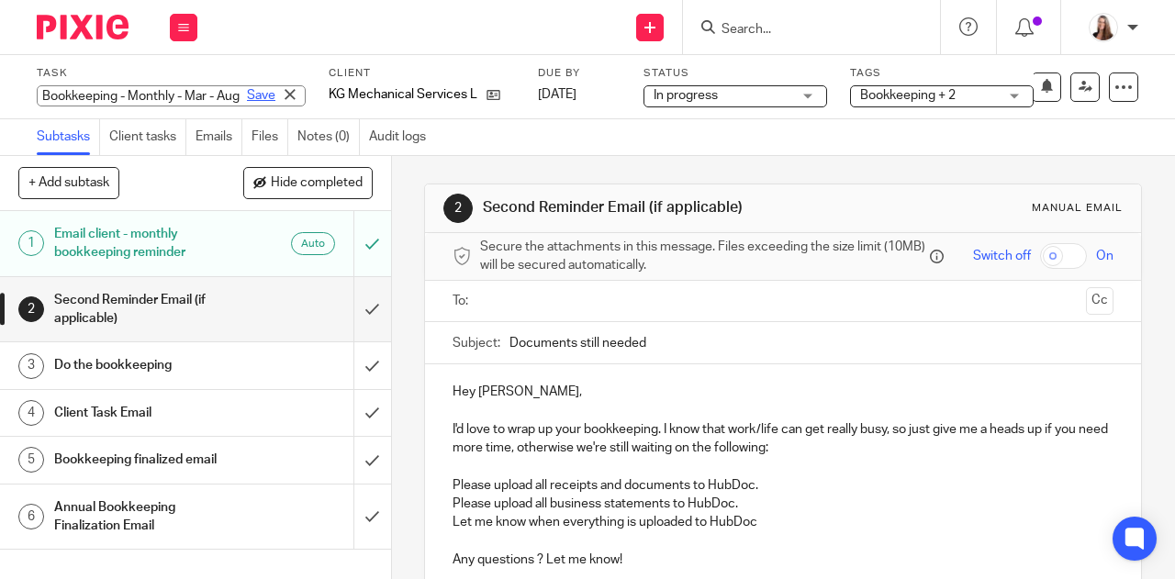
click at [207, 99] on div "Bookkeeping - Monthly - Mar - Aug Save Bookkeeping - Monthly - Mar - Aug" at bounding box center [171, 95] width 269 height 21
click at [158, 95] on input "Bookkeeping - Monthly - Mar - Aug" at bounding box center [171, 95] width 269 height 21
drag, startPoint x: 158, startPoint y: 95, endPoint x: 213, endPoint y: 93, distance: 55.2
click at [213, 93] on div "Bookkeeping - Monthly - Mar - Aug Save" at bounding box center [171, 95] width 269 height 21
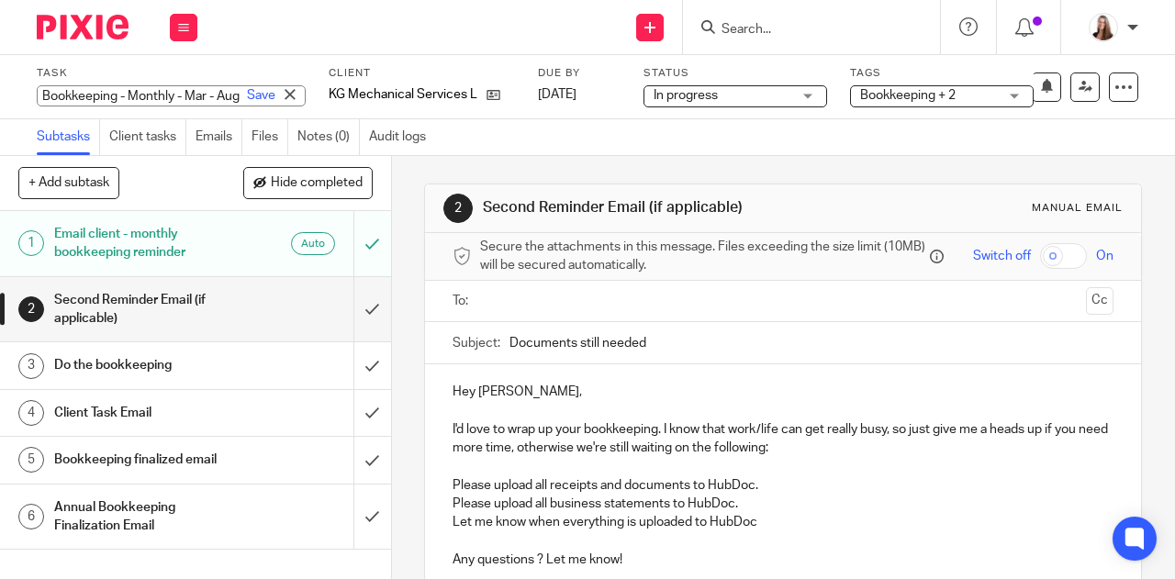
click at [160, 96] on input "Bookkeeping - Monthly - Mar - Aug" at bounding box center [171, 95] width 269 height 21
click at [166, 96] on input "Bookkeeping - Monthly - Mar - Aug" at bounding box center [171, 95] width 269 height 21
type input "Bookkeeping - Monthly - [DATE] - Aug"
click at [247, 98] on link "Save" at bounding box center [261, 95] width 28 height 18
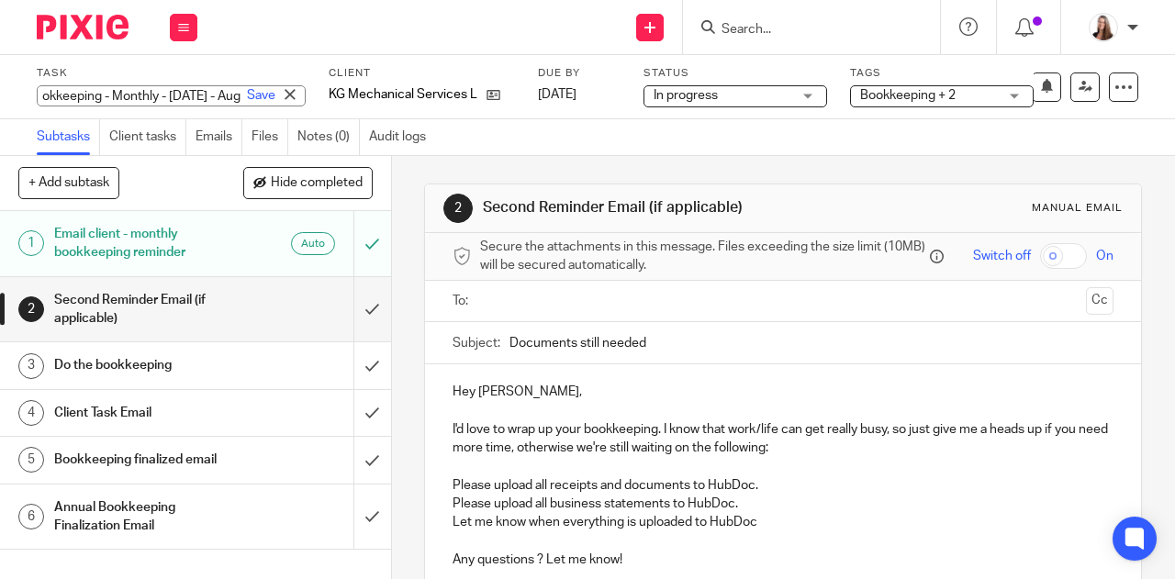
scroll to position [0, 0]
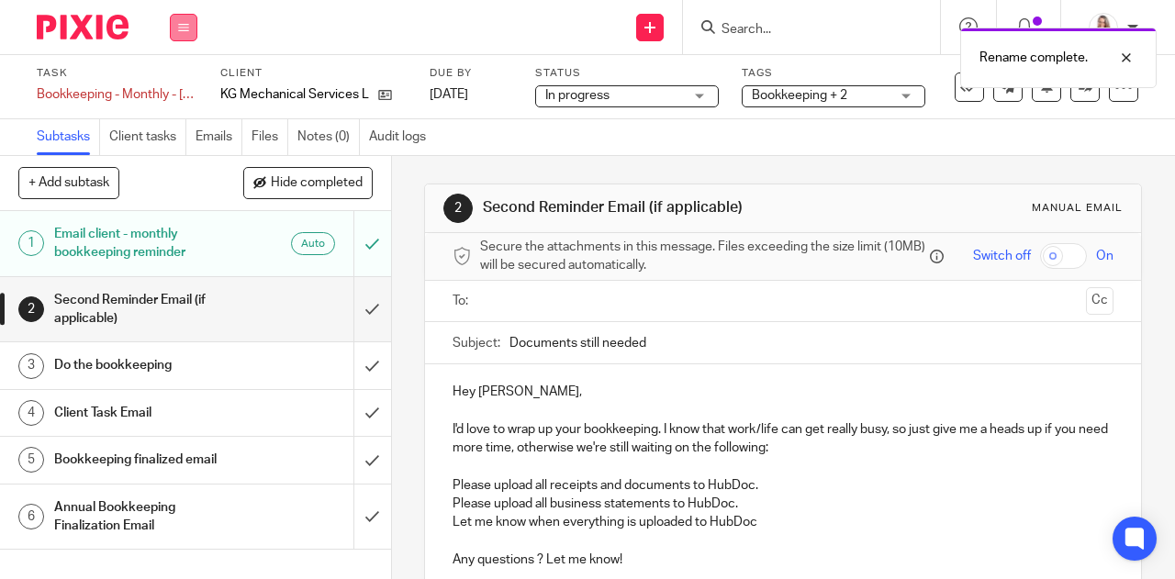
click at [182, 27] on icon at bounding box center [183, 27] width 11 height 11
click at [173, 85] on link "Work" at bounding box center [175, 85] width 32 height 13
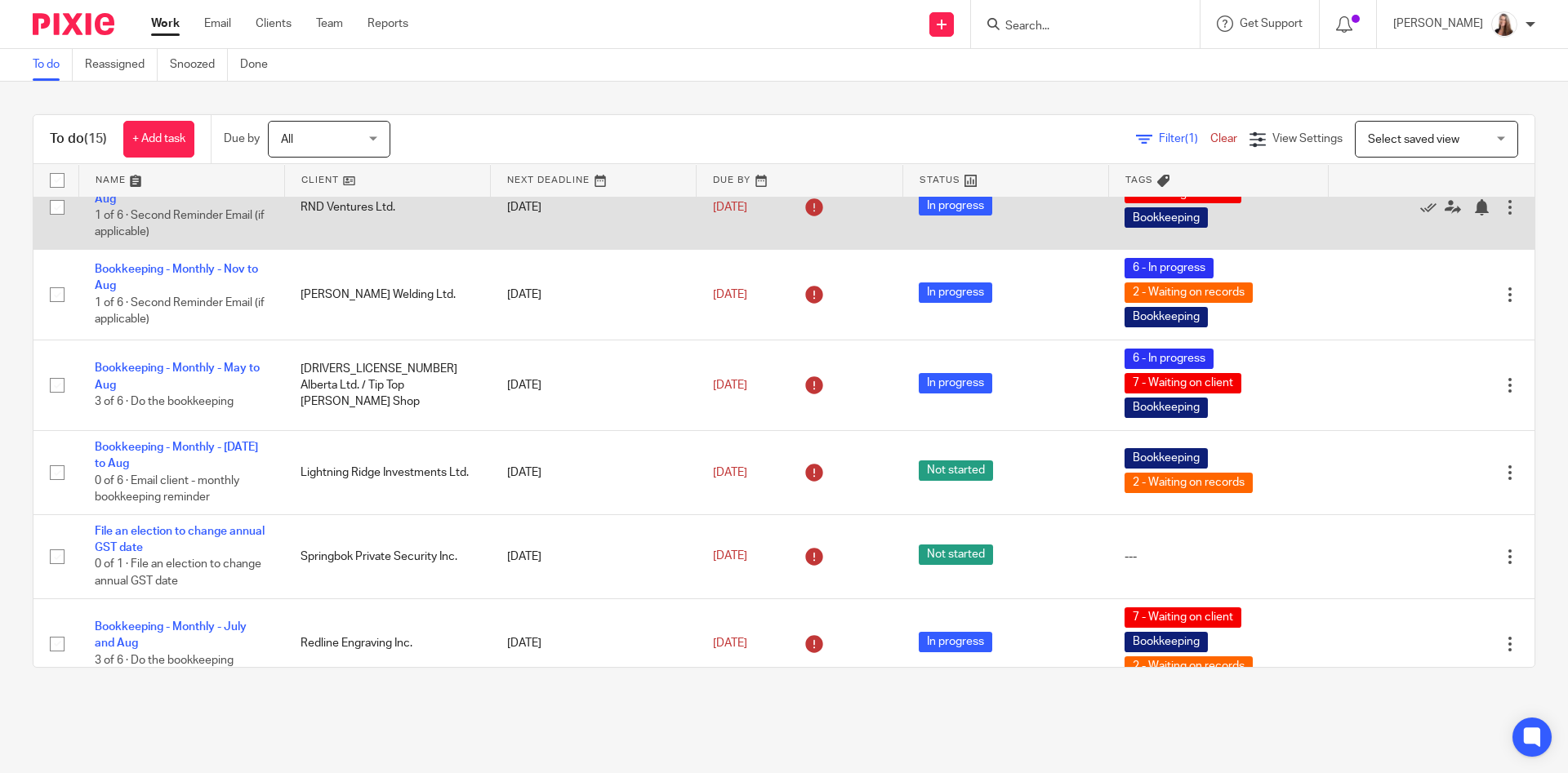
scroll to position [245, 0]
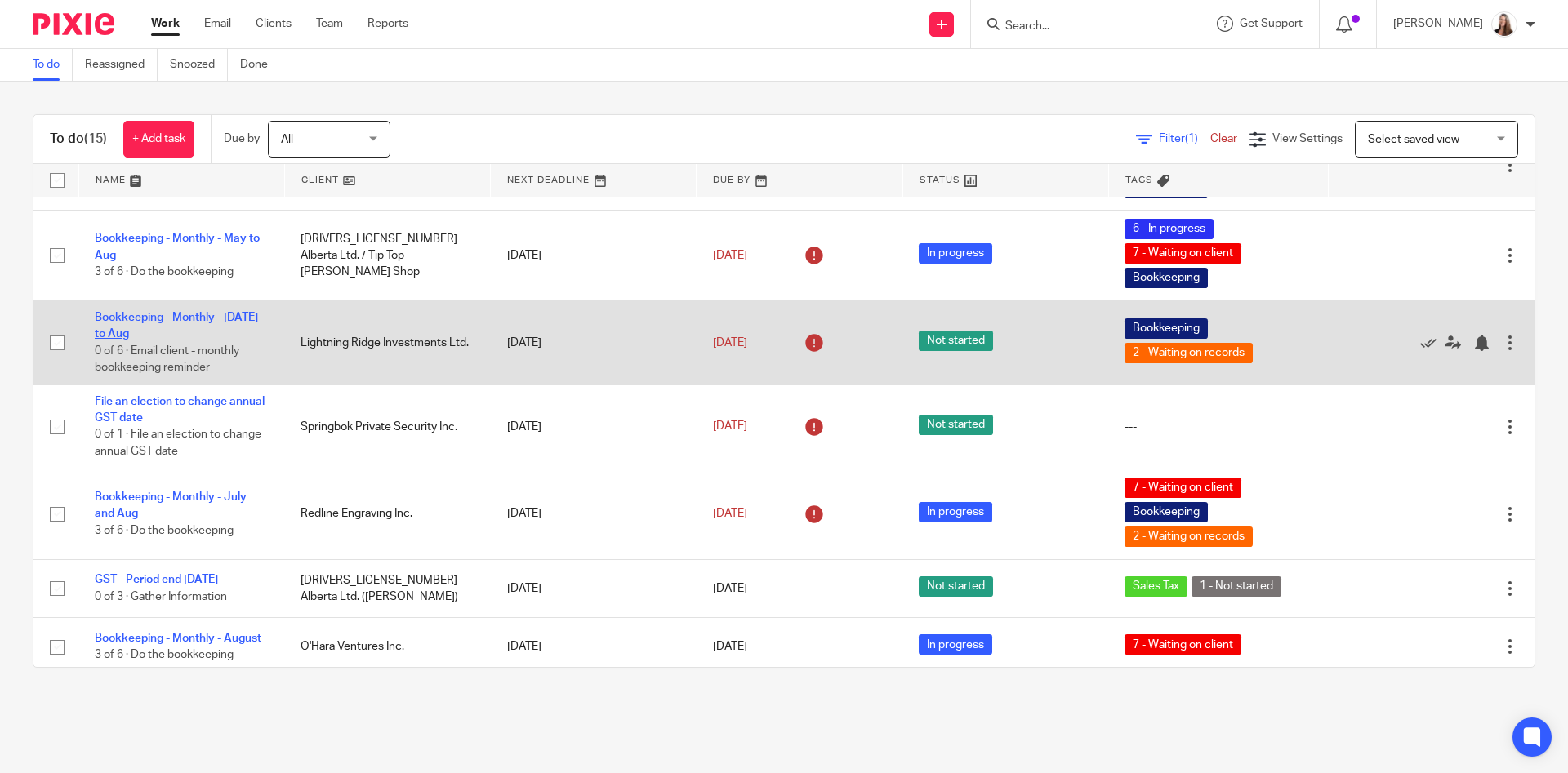
click at [171, 318] on link "Bookkeeping - Monthly - [DATE] to Aug" at bounding box center [177, 326] width 164 height 28
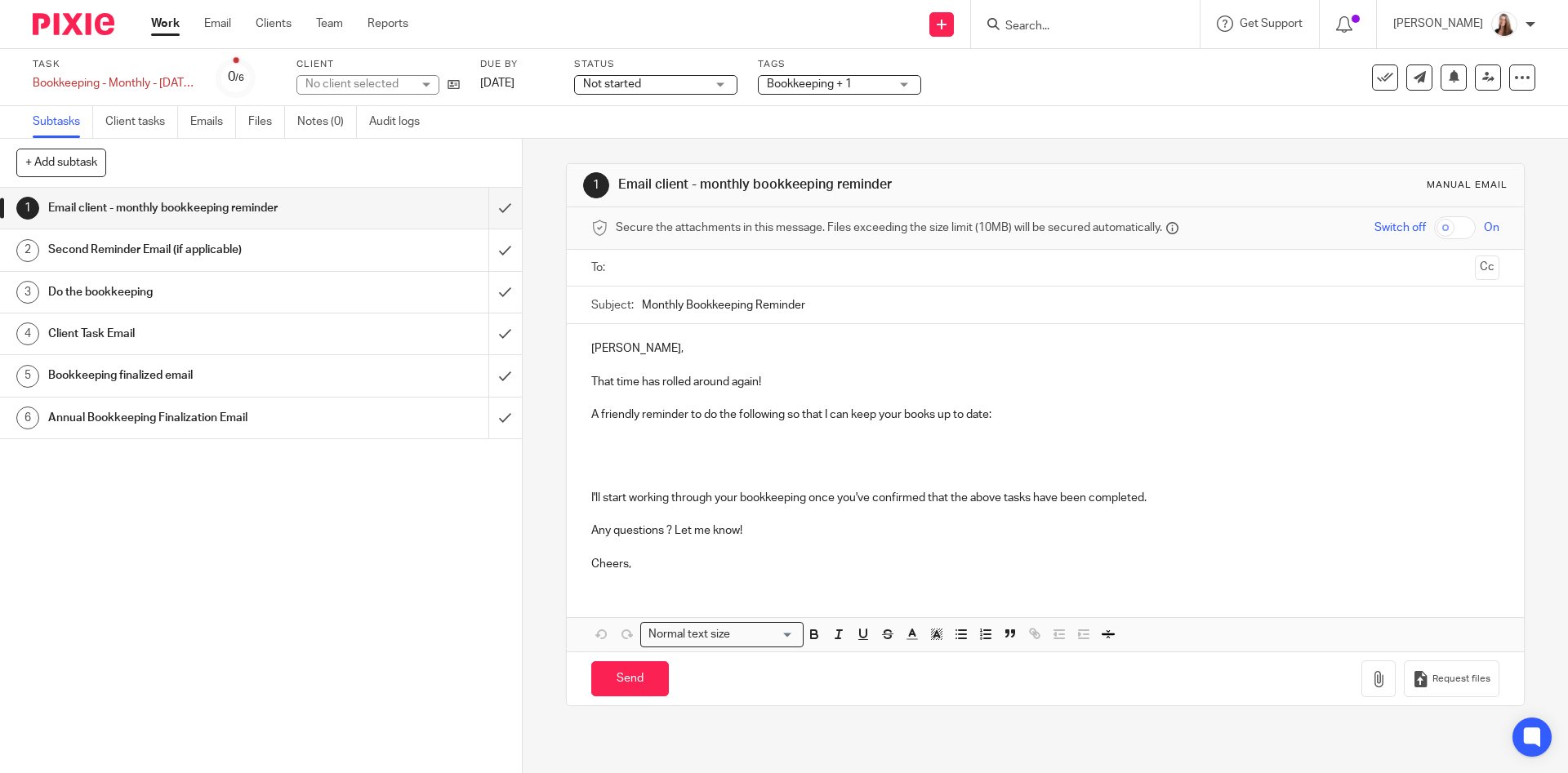
click at [664, 87] on span "Not started" at bounding box center [645, 84] width 123 height 17
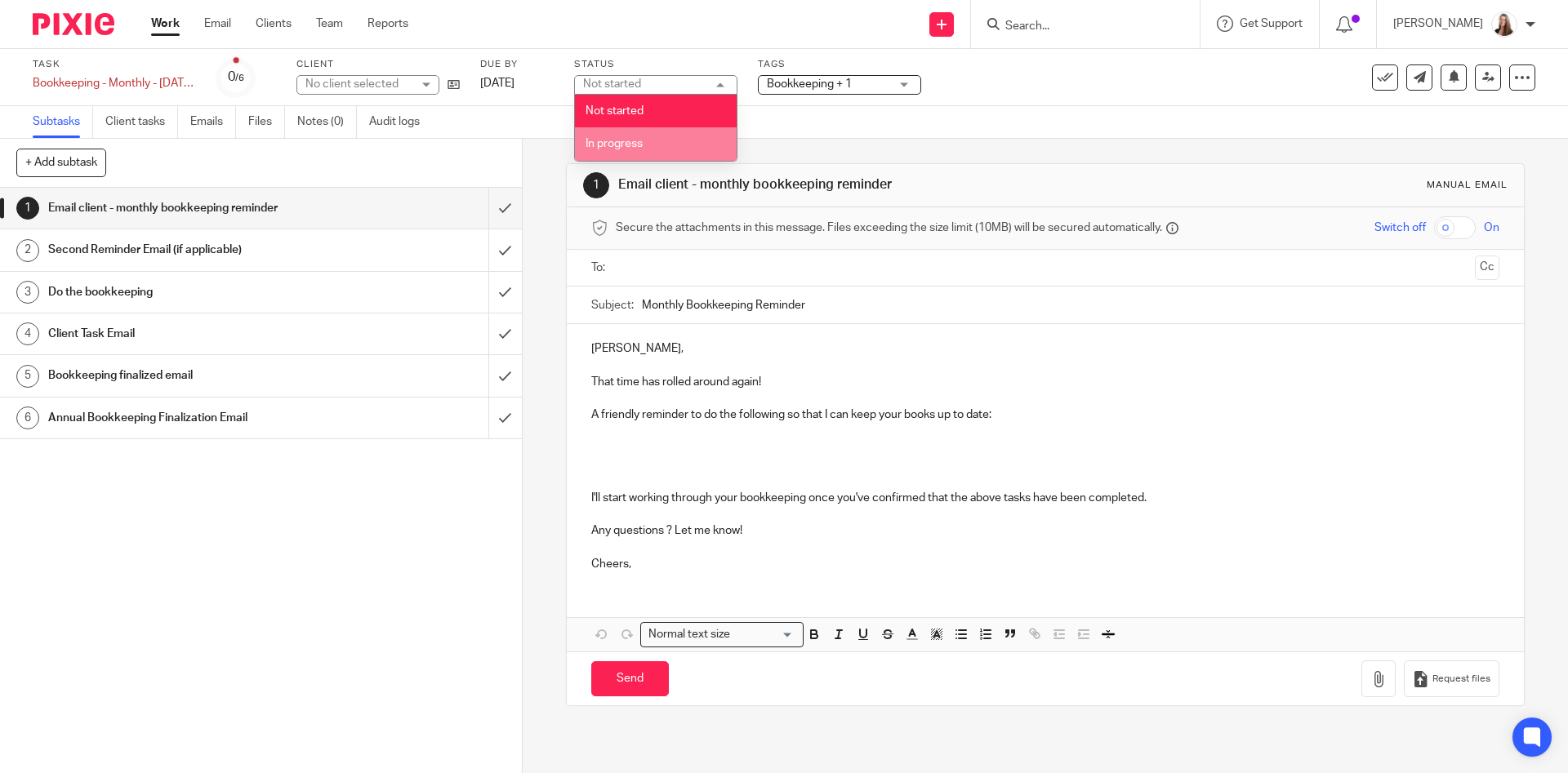
click at [663, 138] on li "In progress" at bounding box center [655, 144] width 162 height 34
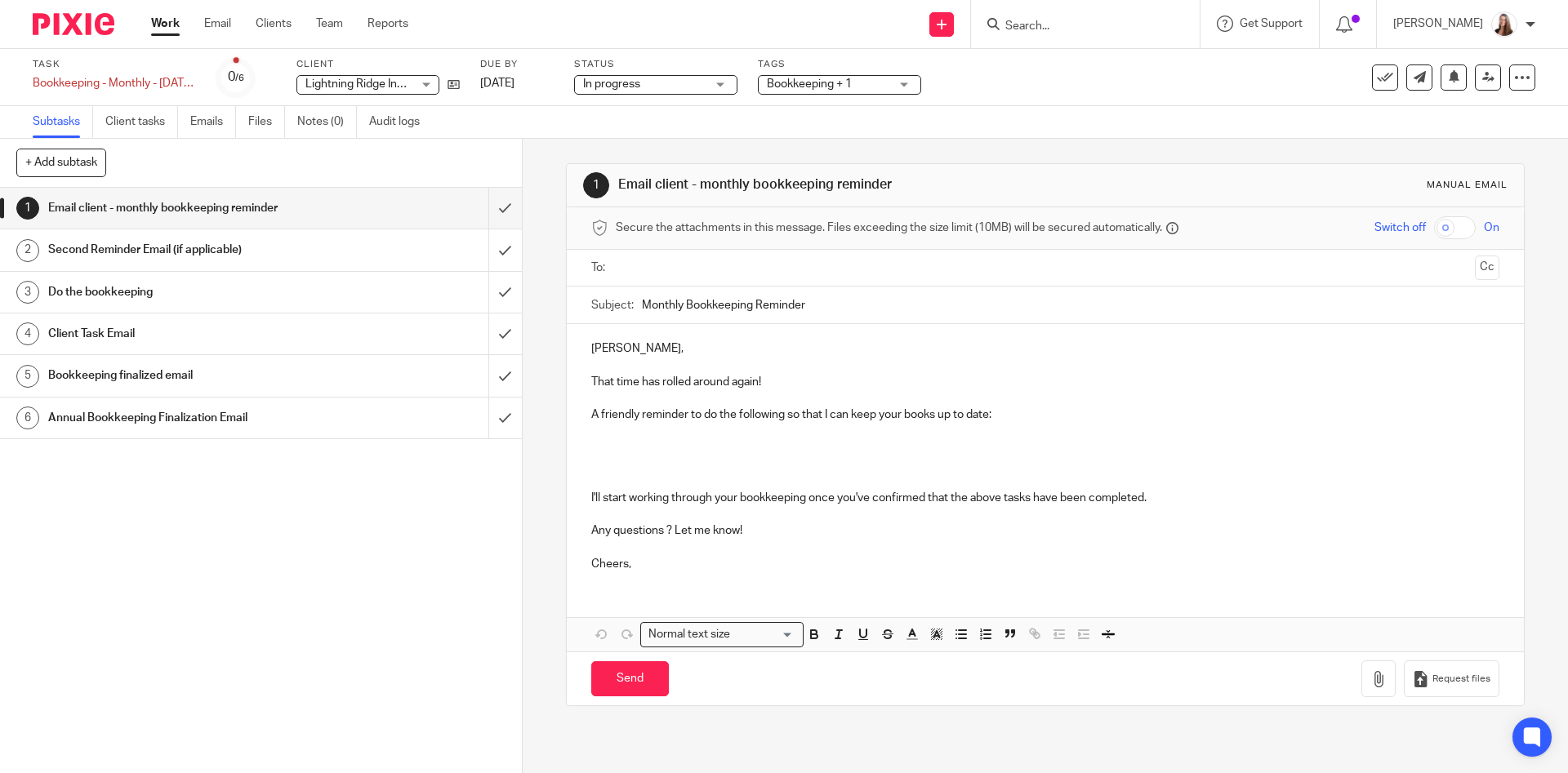
click at [161, 22] on link "Work" at bounding box center [165, 23] width 28 height 16
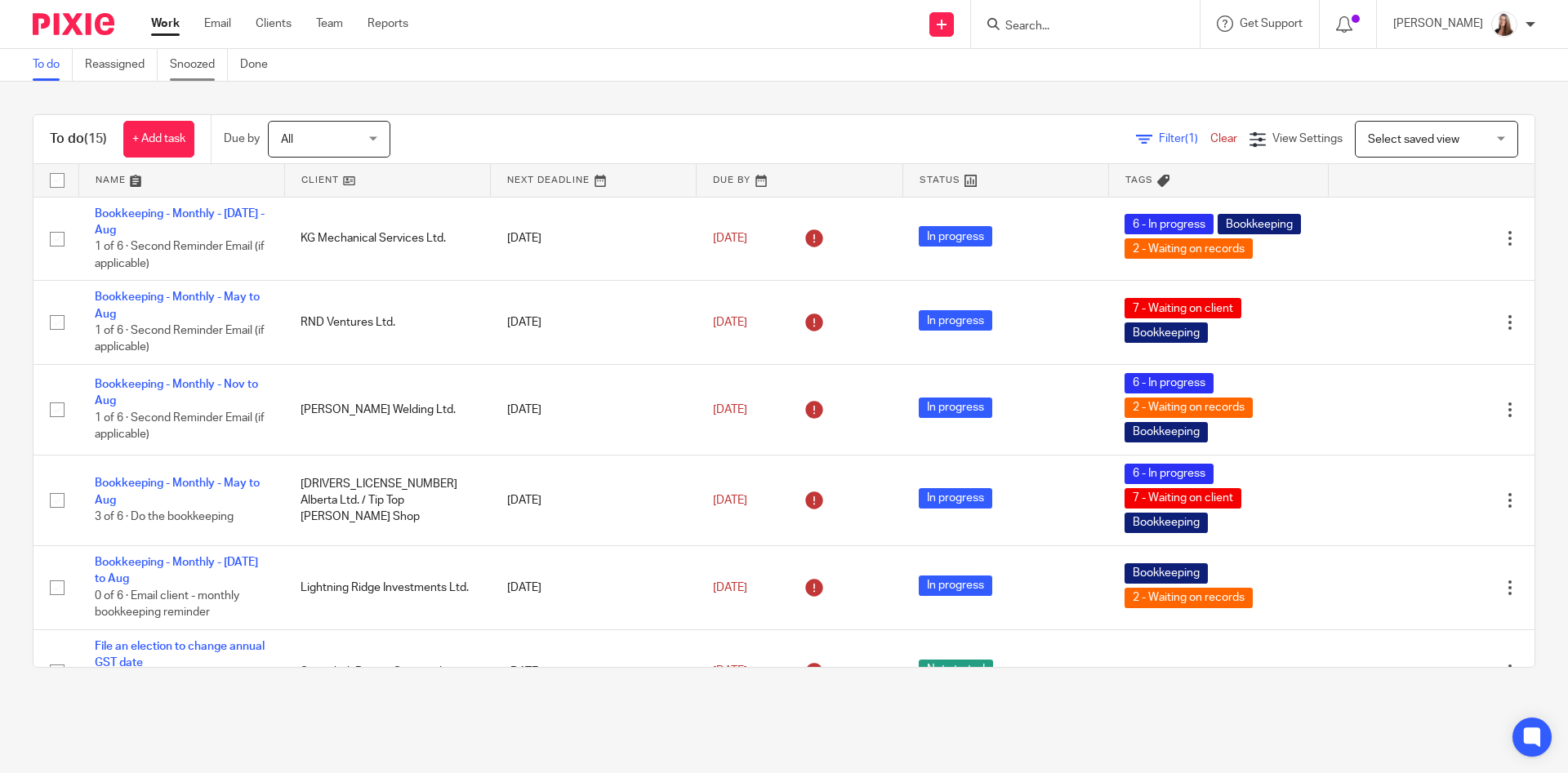
click at [194, 63] on link "Snoozed" at bounding box center [198, 65] width 58 height 32
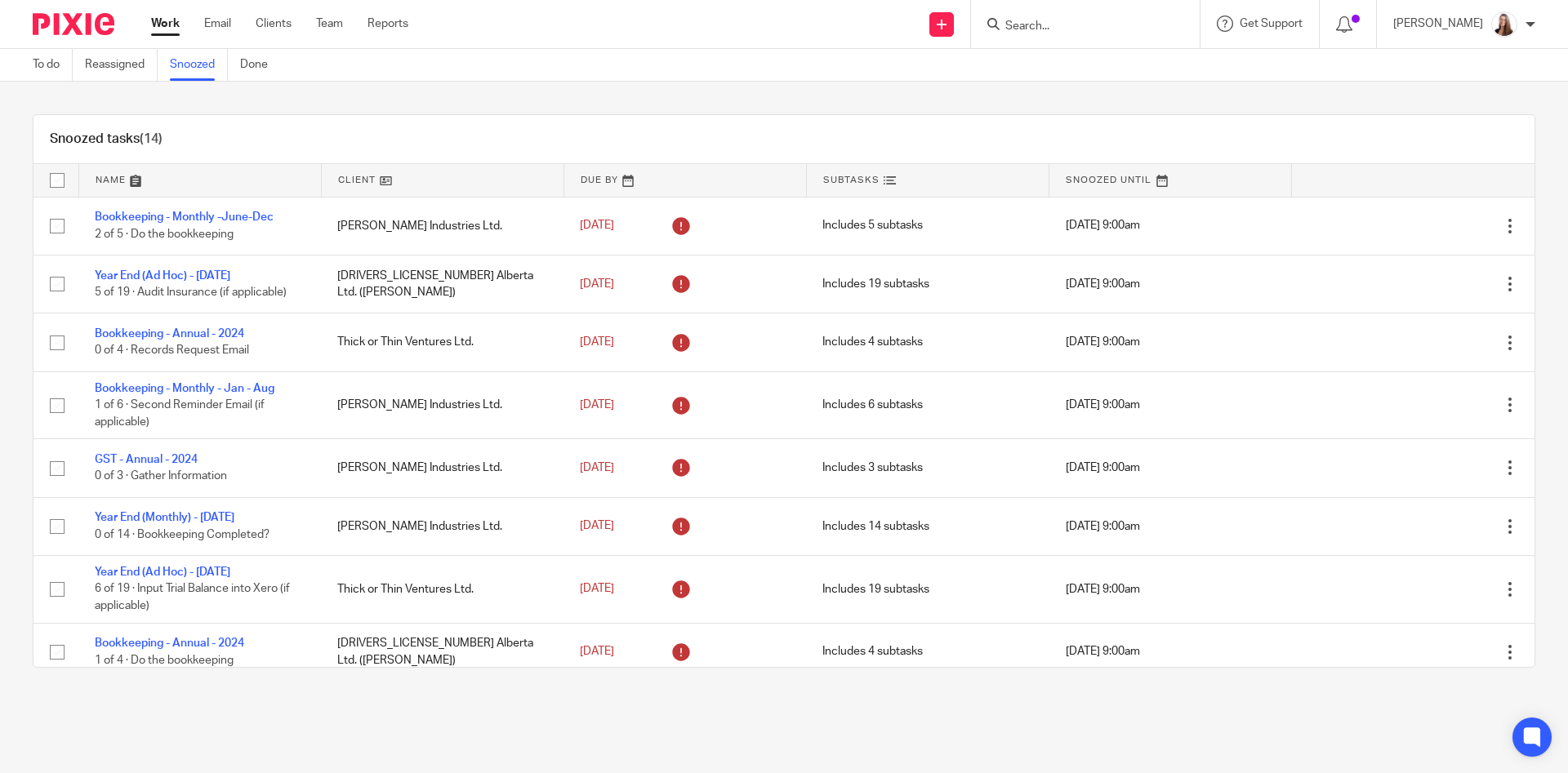
click at [364, 175] on link at bounding box center [443, 181] width 242 height 33
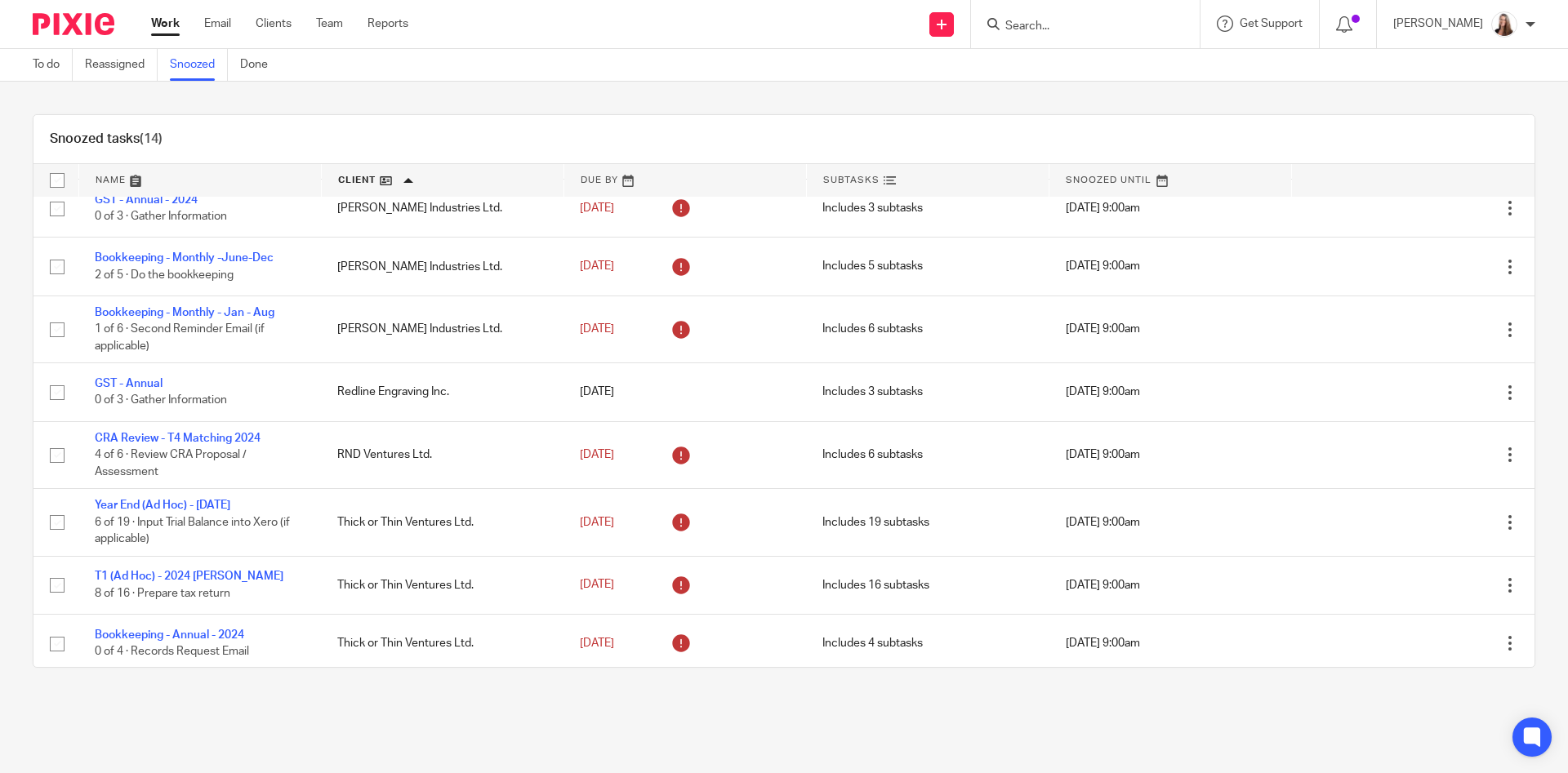
scroll to position [374, 0]
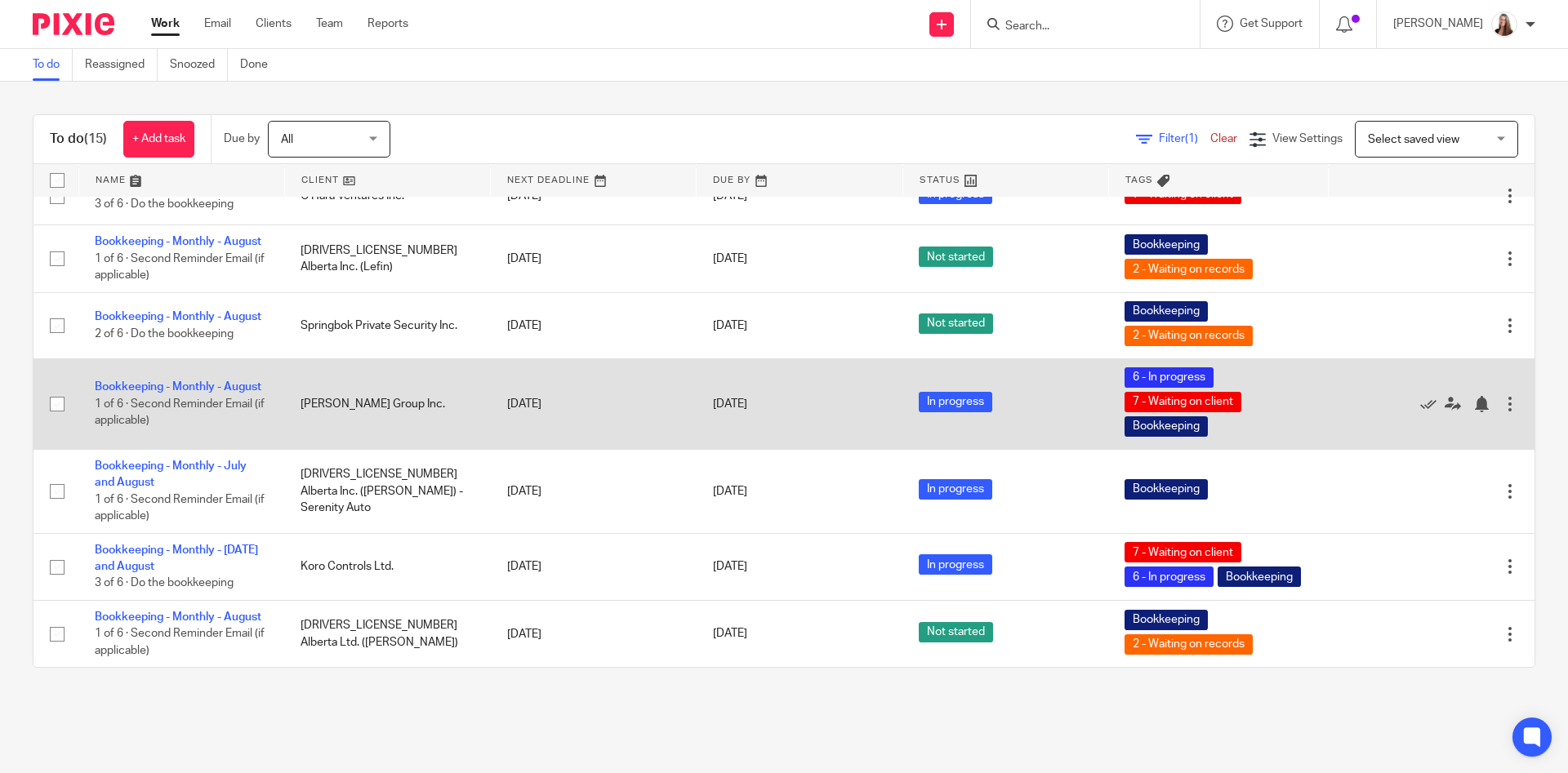
scroll to position [769, 0]
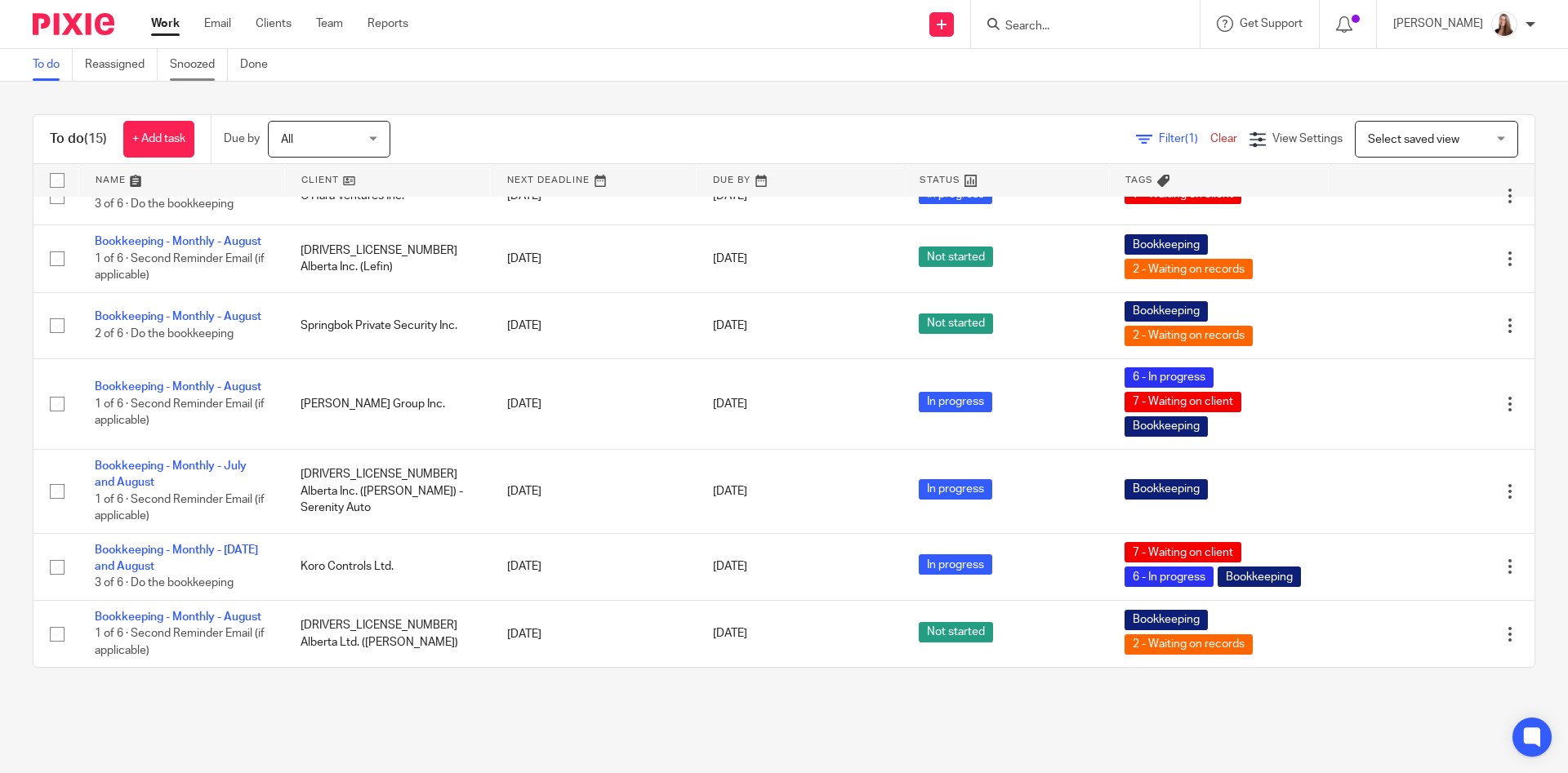
click at [188, 64] on link "Snoozed" at bounding box center [198, 65] width 58 height 32
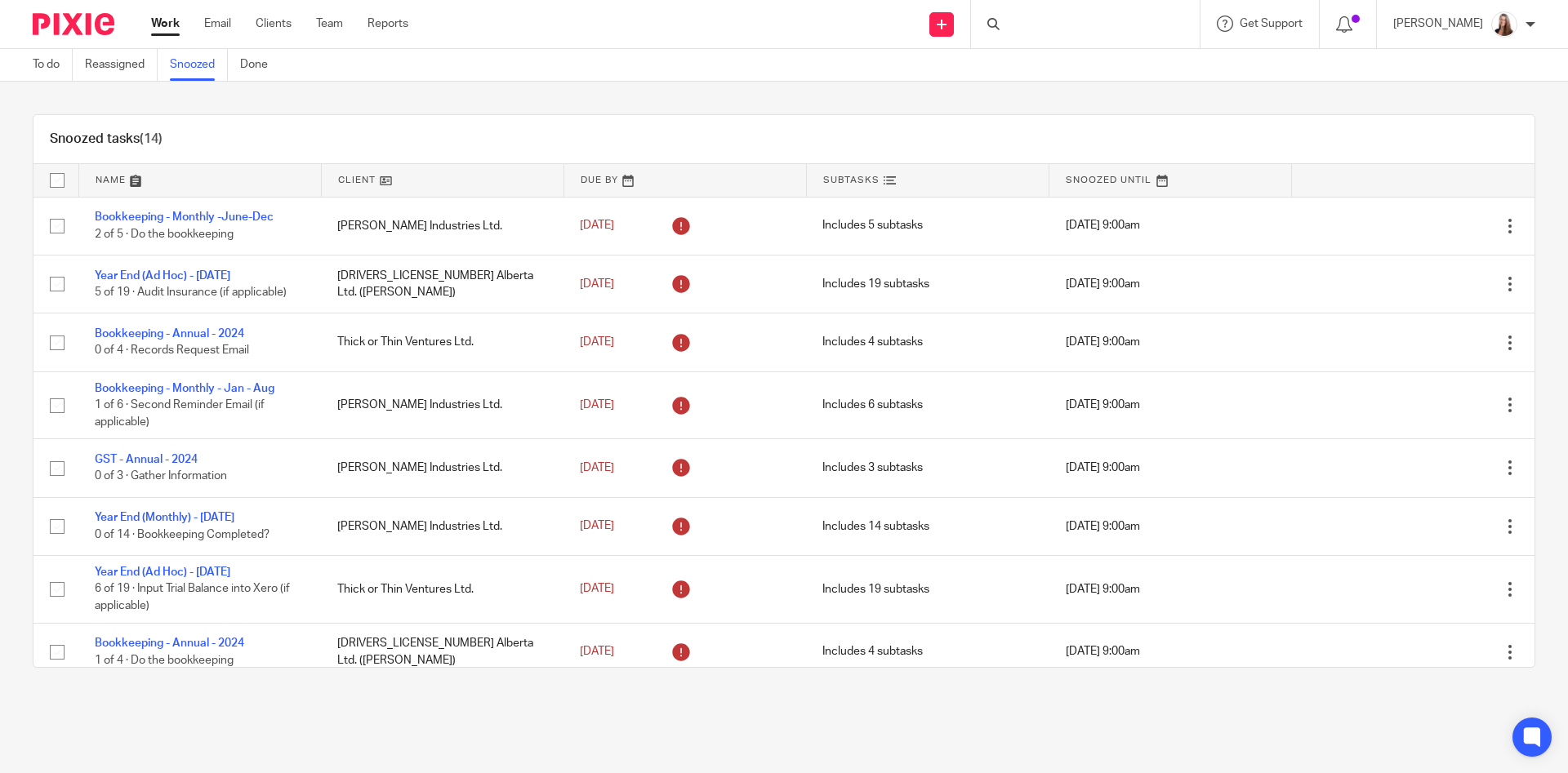
click at [363, 175] on link at bounding box center [443, 181] width 242 height 33
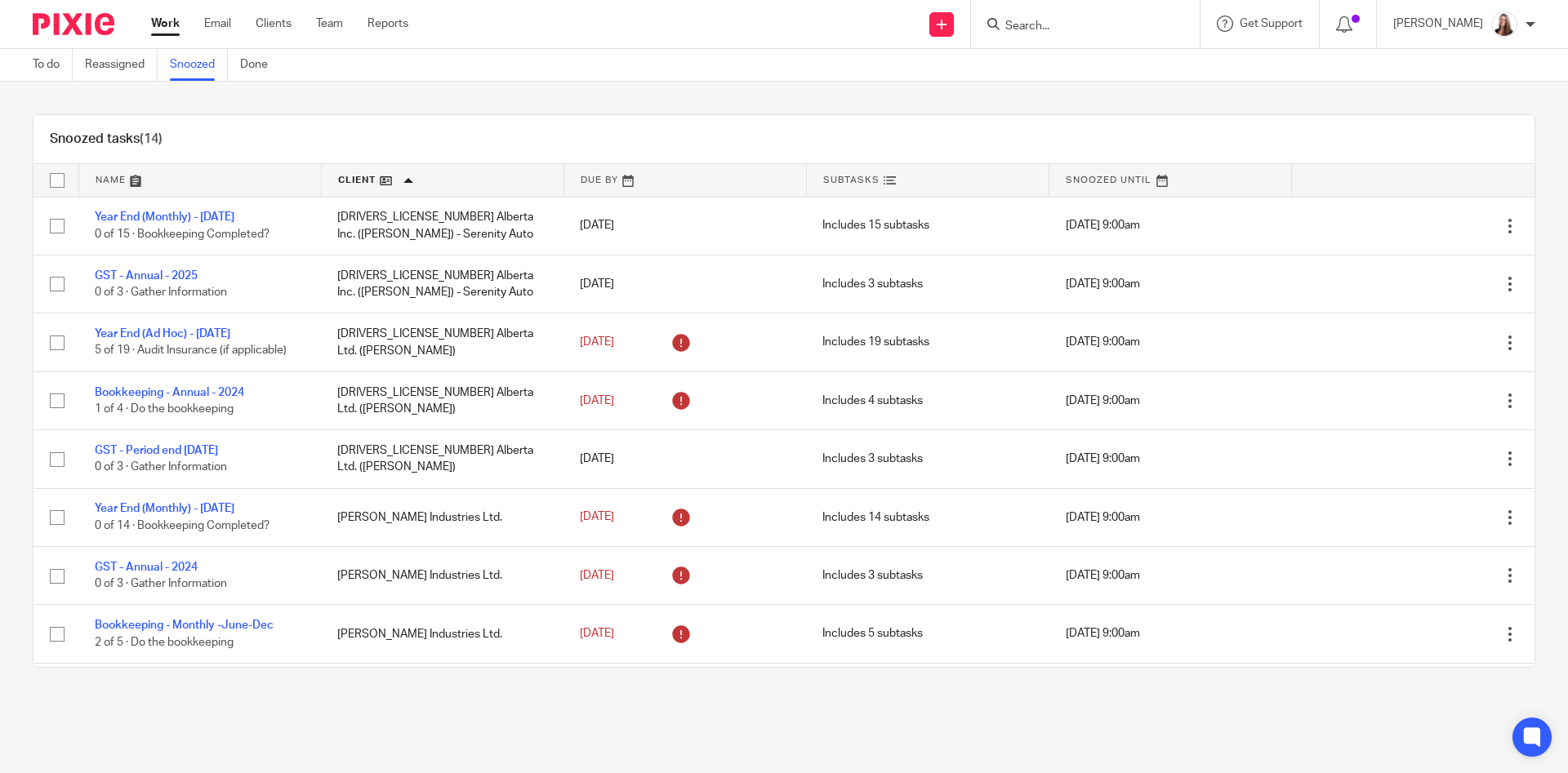
click at [162, 22] on link "Work" at bounding box center [165, 23] width 28 height 16
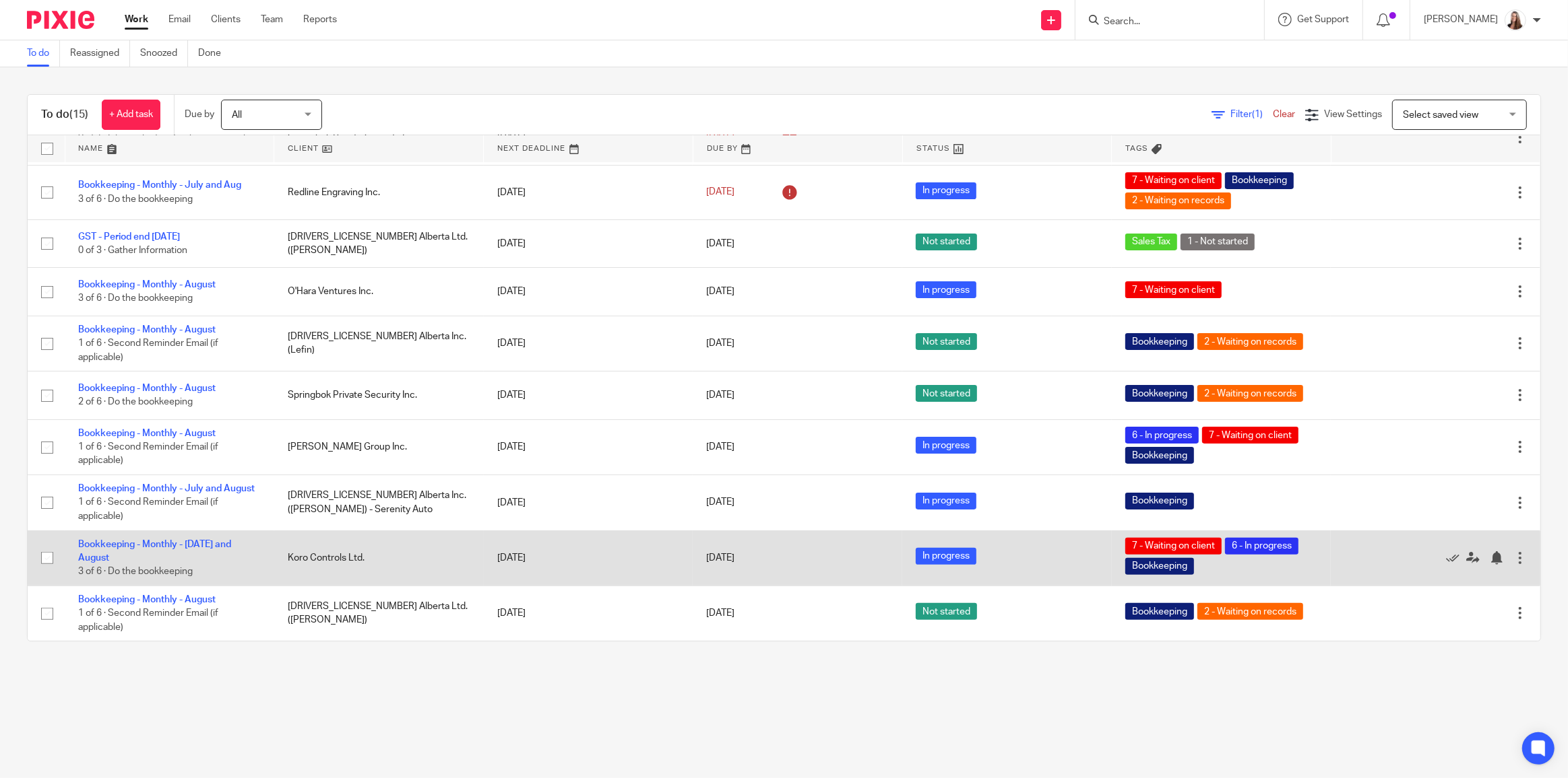
scroll to position [337, 0]
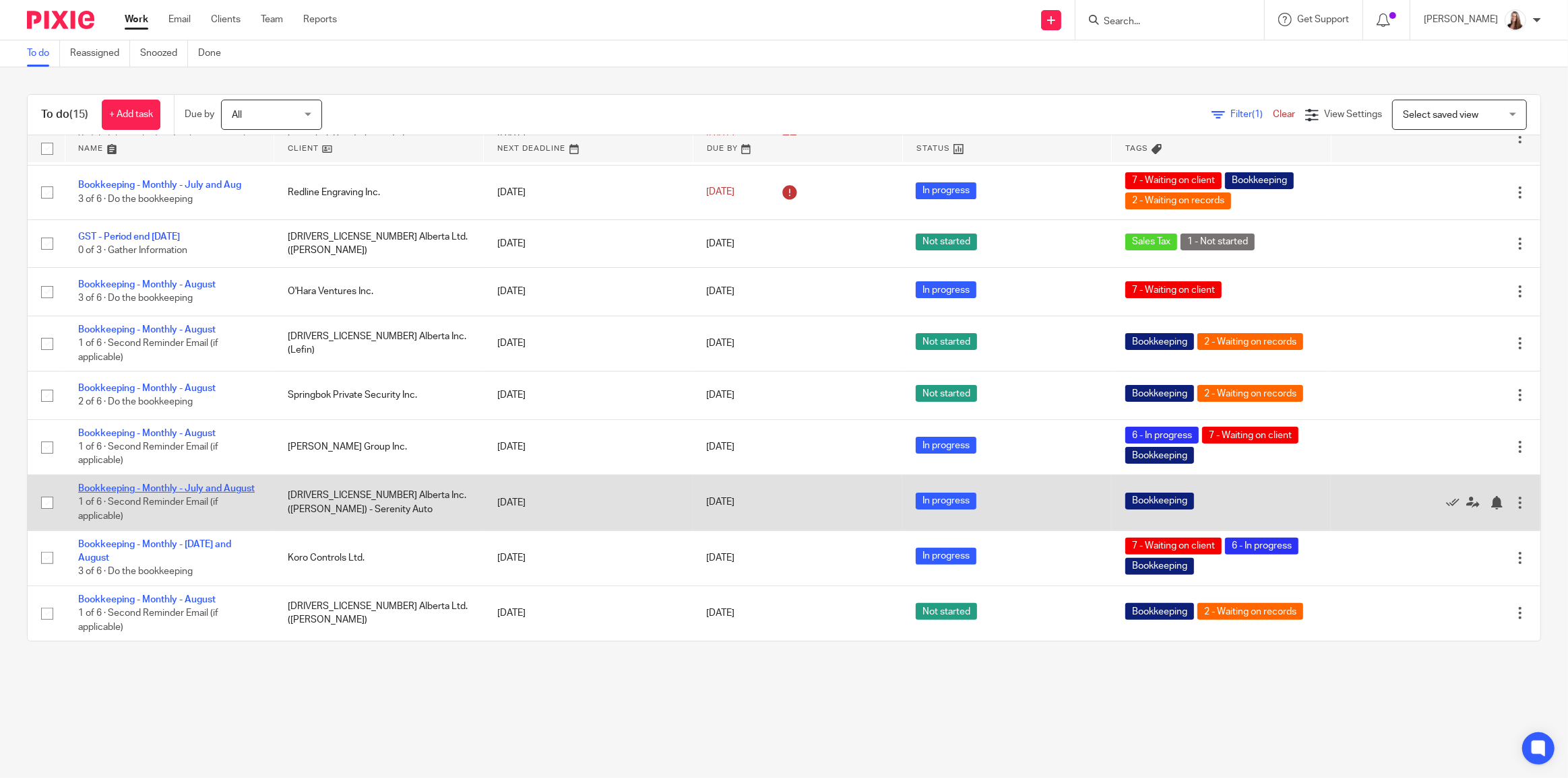
click at [205, 488] on link "Bookkeeping - Monthly - July and August" at bounding box center [167, 488] width 177 height 10
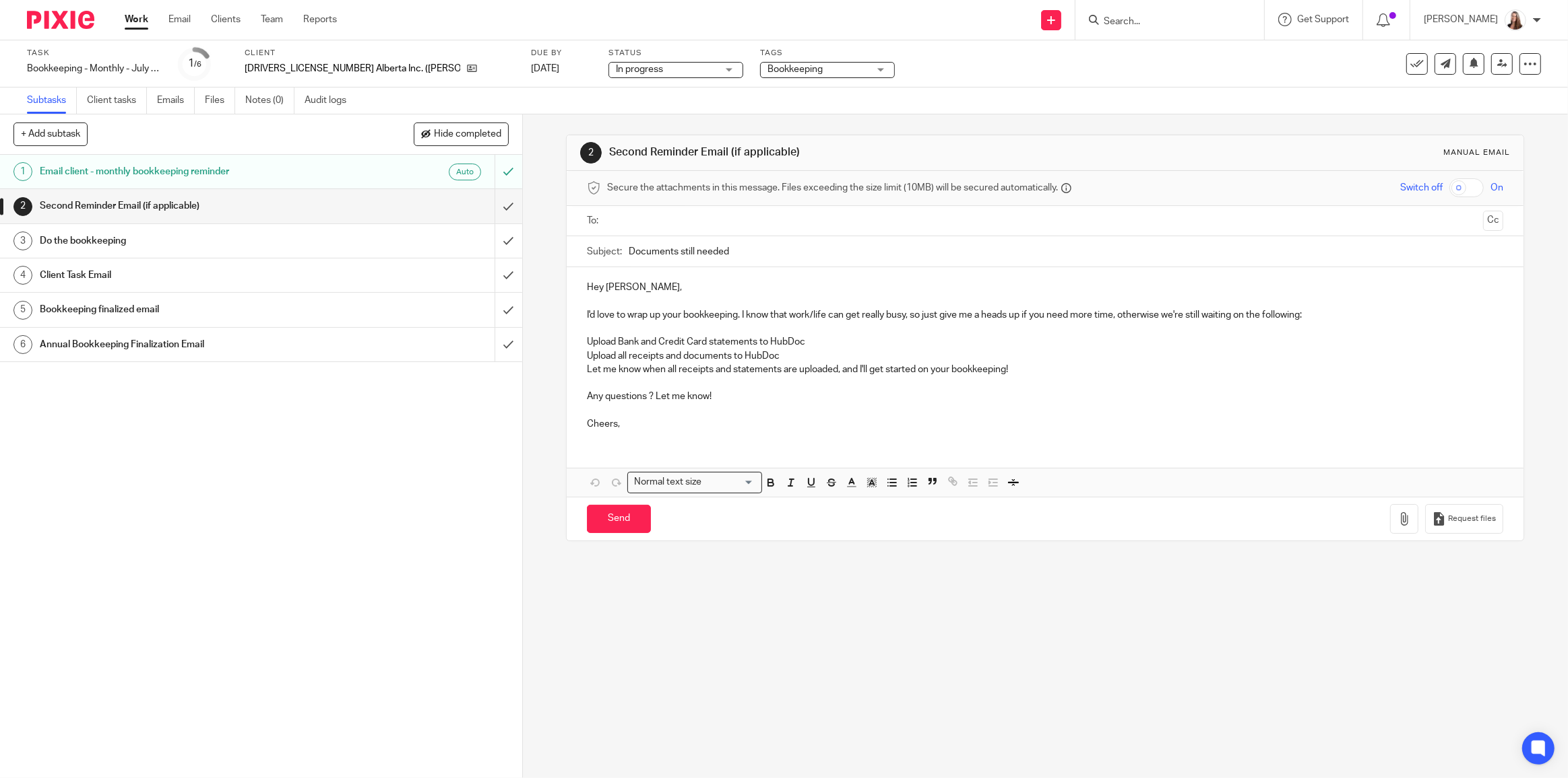
click at [1125, 21] on input "Search" at bounding box center [1162, 22] width 121 height 12
type input "mccarthy"
click button "submit" at bounding box center [0, 0] width 0 height 0
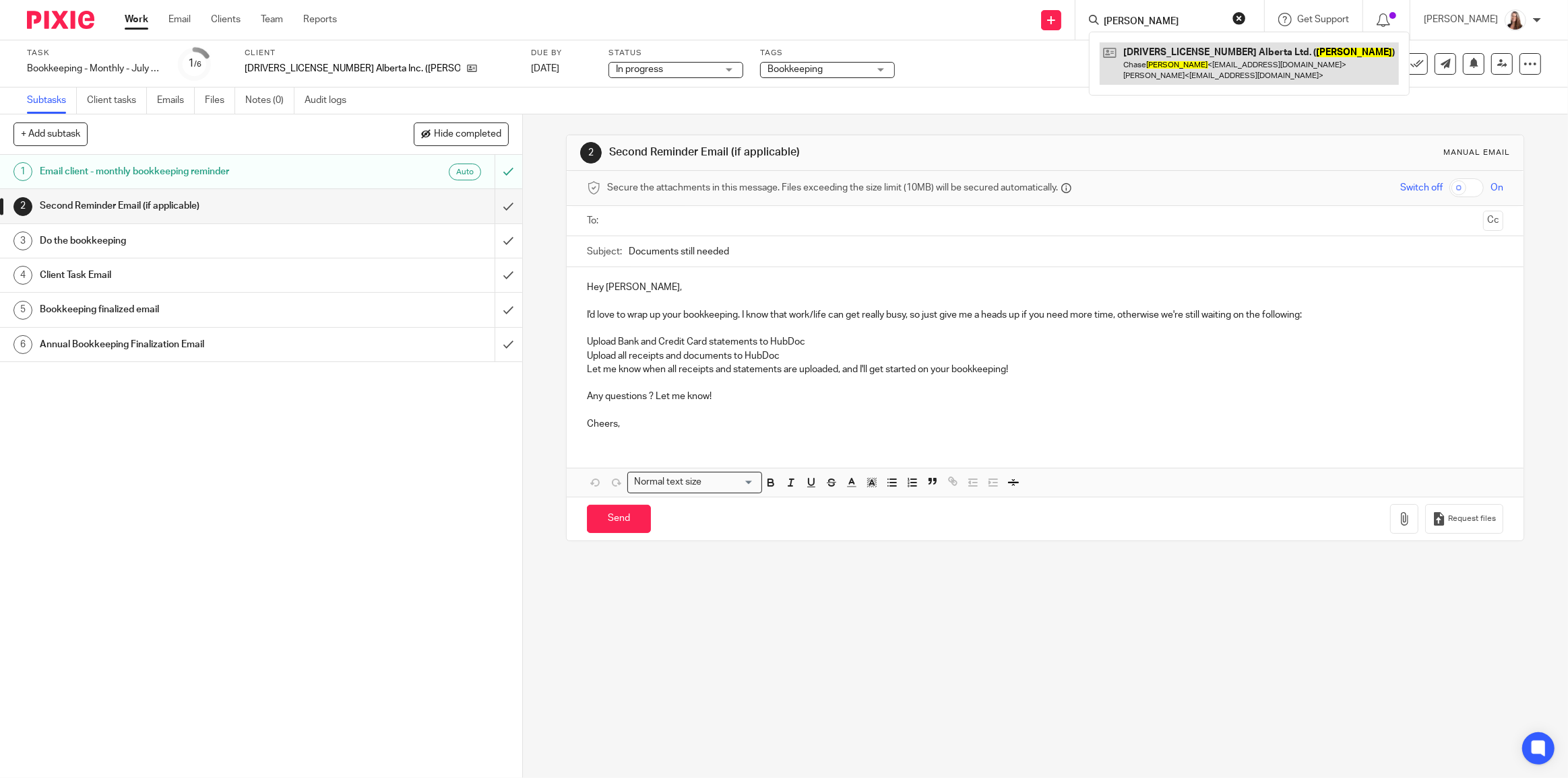
click at [1132, 45] on link at bounding box center [1249, 63] width 299 height 42
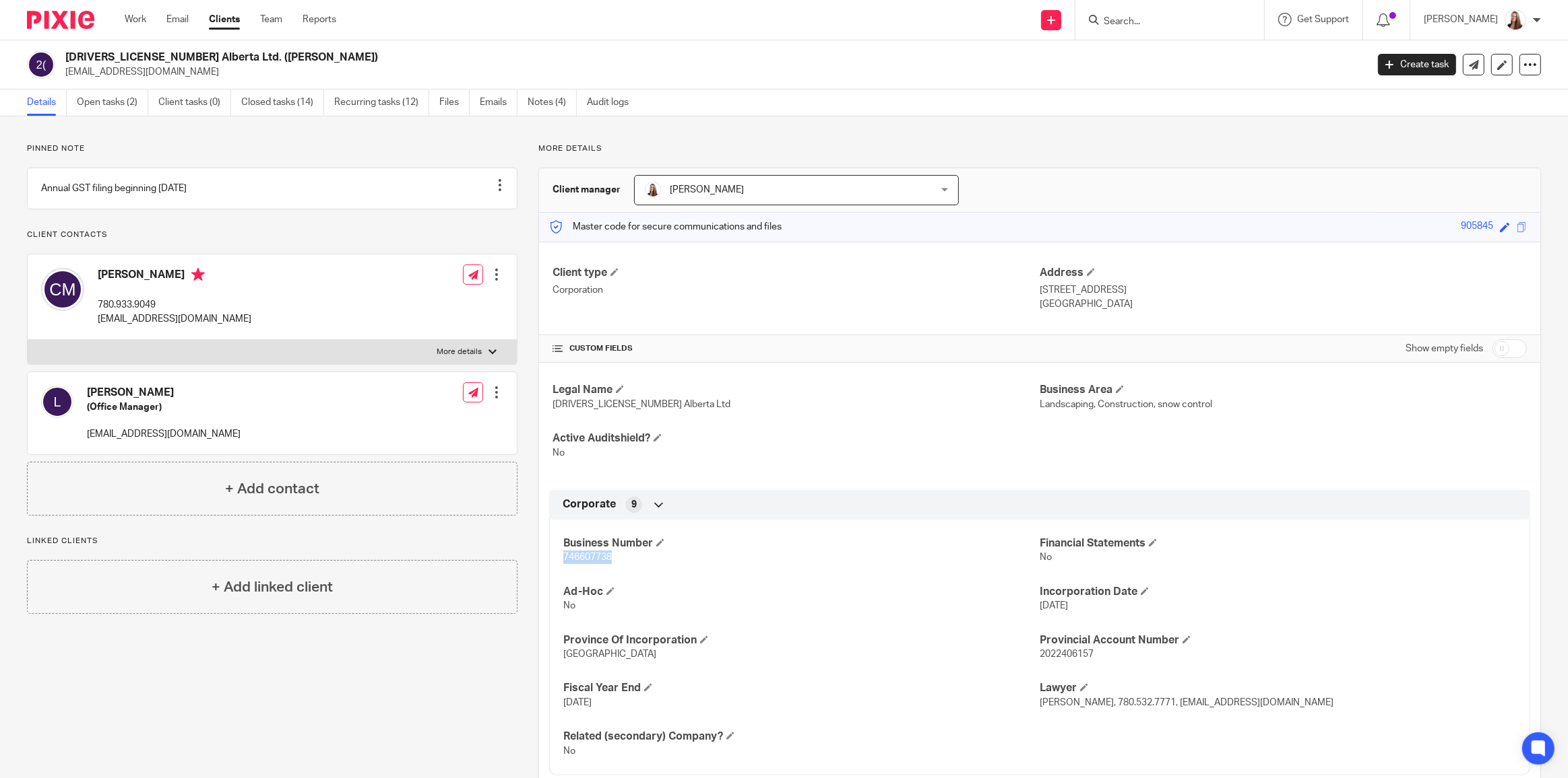
drag, startPoint x: 613, startPoint y: 556, endPoint x: 558, endPoint y: 559, distance: 55.1
click at [558, 559] on div "Business Number 746607738 Financial Statements No Ad-Hoc No Incorporation Date …" at bounding box center [1039, 642] width 981 height 266
copy span "746607738"
